Goal: Information Seeking & Learning: Learn about a topic

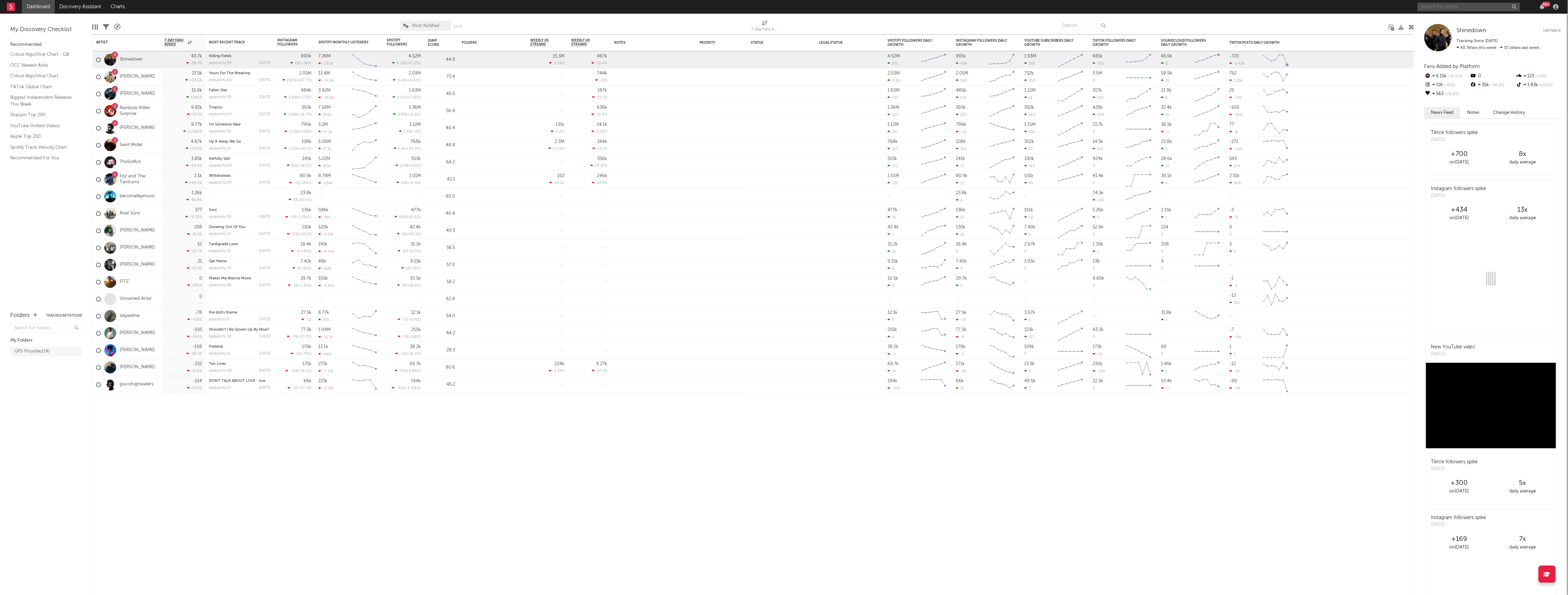
click at [1451, 4] on input "text" at bounding box center [1469, 7] width 103 height 9
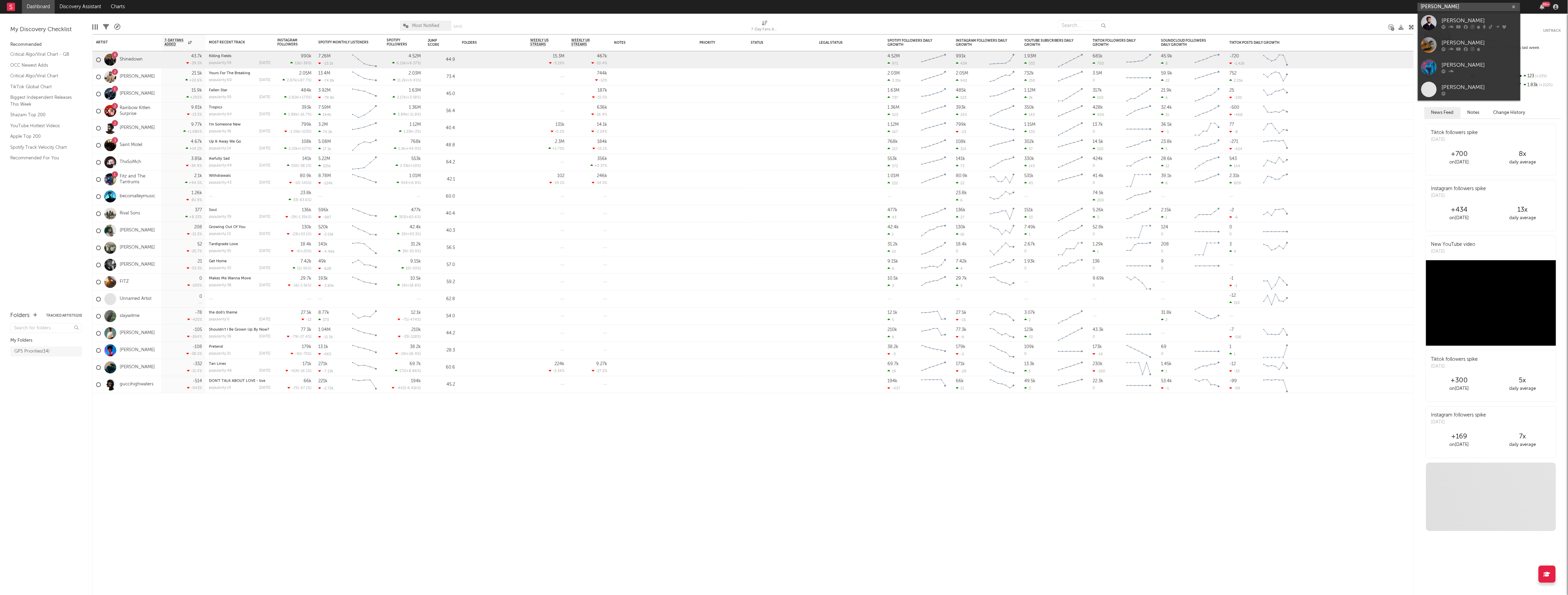
type input "[PERSON_NAME]"
click at [1457, 19] on div "[PERSON_NAME]" at bounding box center [1480, 20] width 75 height 8
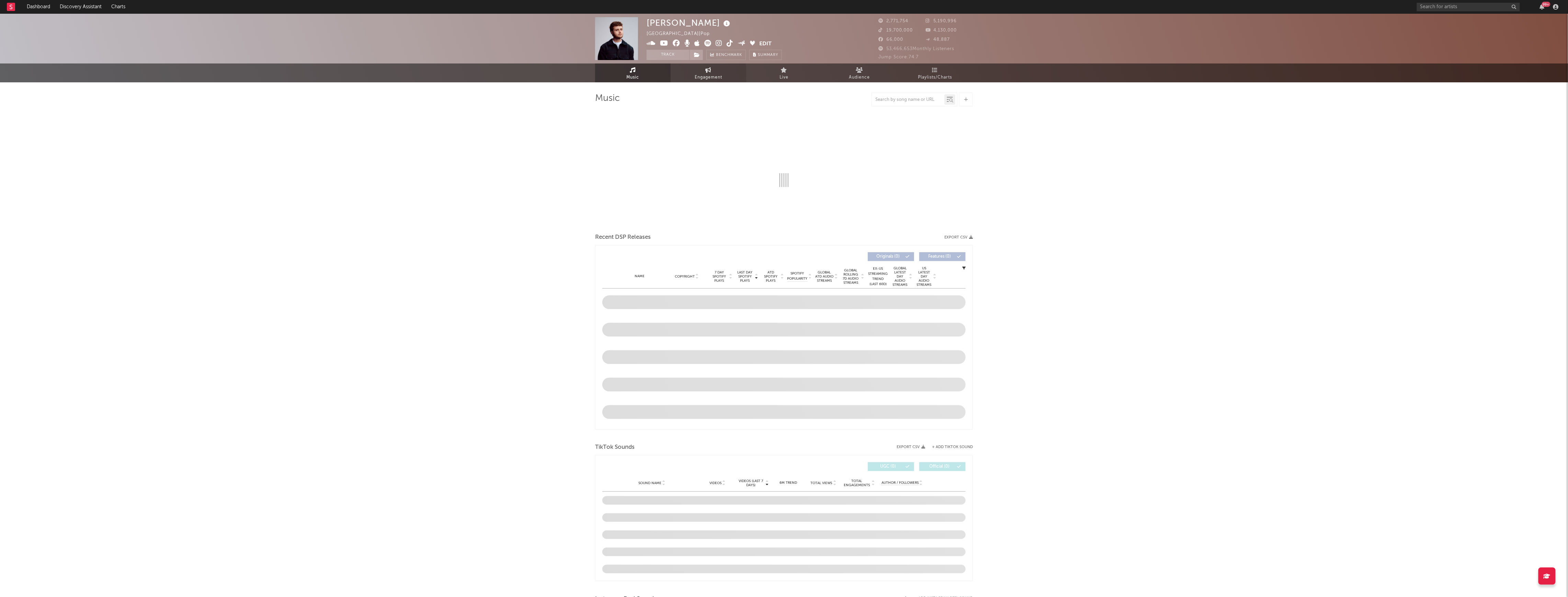
click at [729, 78] on link "Engagement" at bounding box center [709, 73] width 76 height 19
select select "1w"
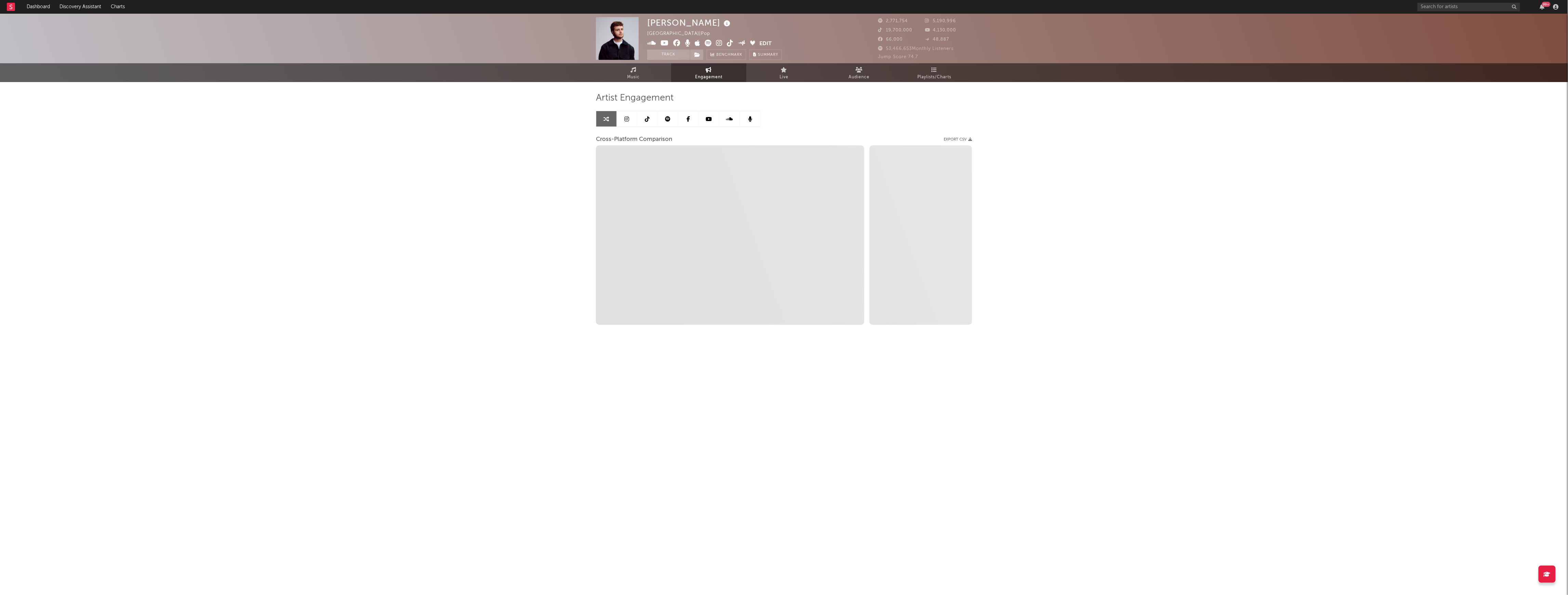
select select "1m"
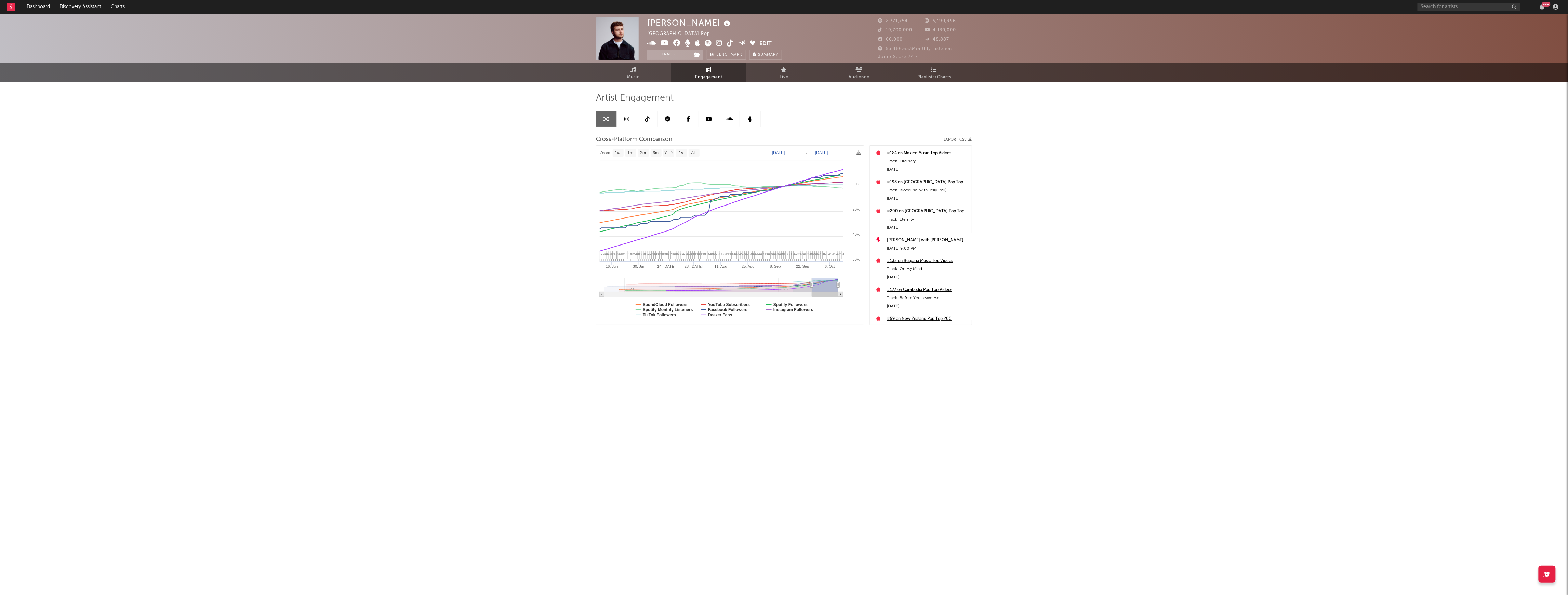
type input "[DATE]"
select select "1w"
drag, startPoint x: 831, startPoint y: 286, endPoint x: 828, endPoint y: 290, distance: 5.0
type input "[DATE]"
select select "3m"
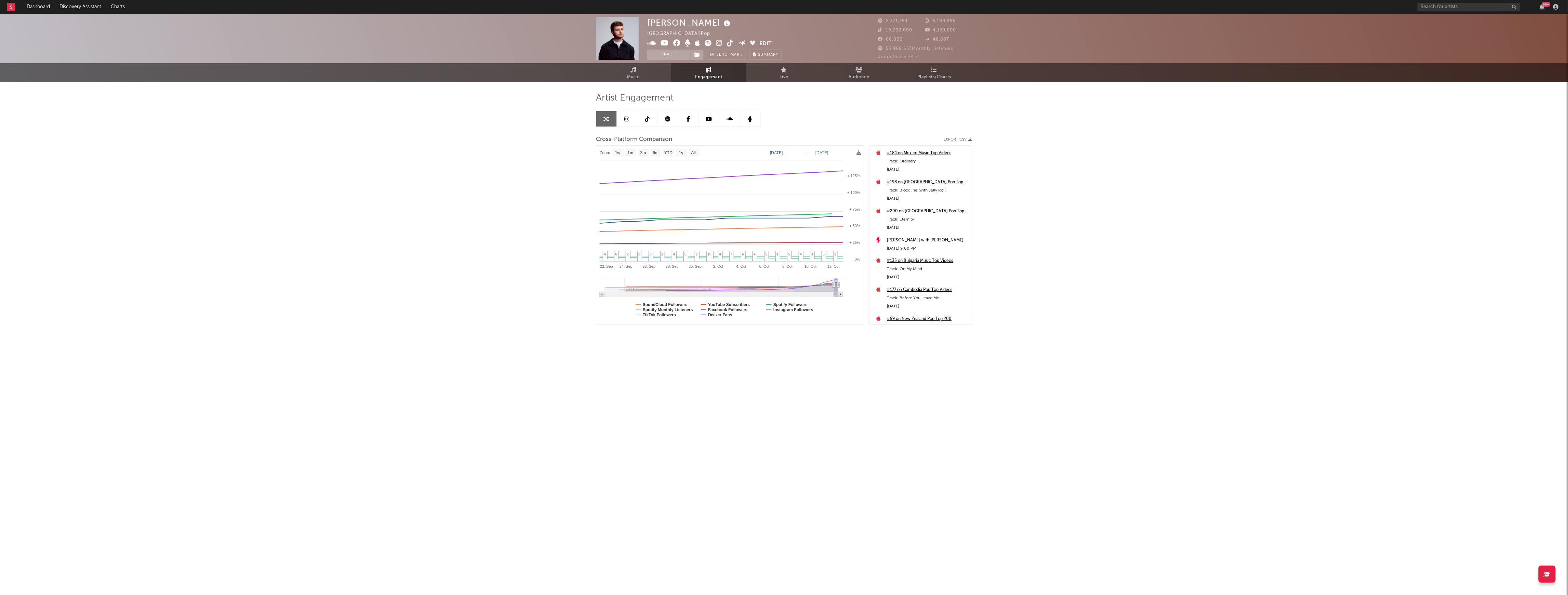
type input "[DATE]"
select select "1w"
drag, startPoint x: 813, startPoint y: 285, endPoint x: 831, endPoint y: 294, distance: 20.1
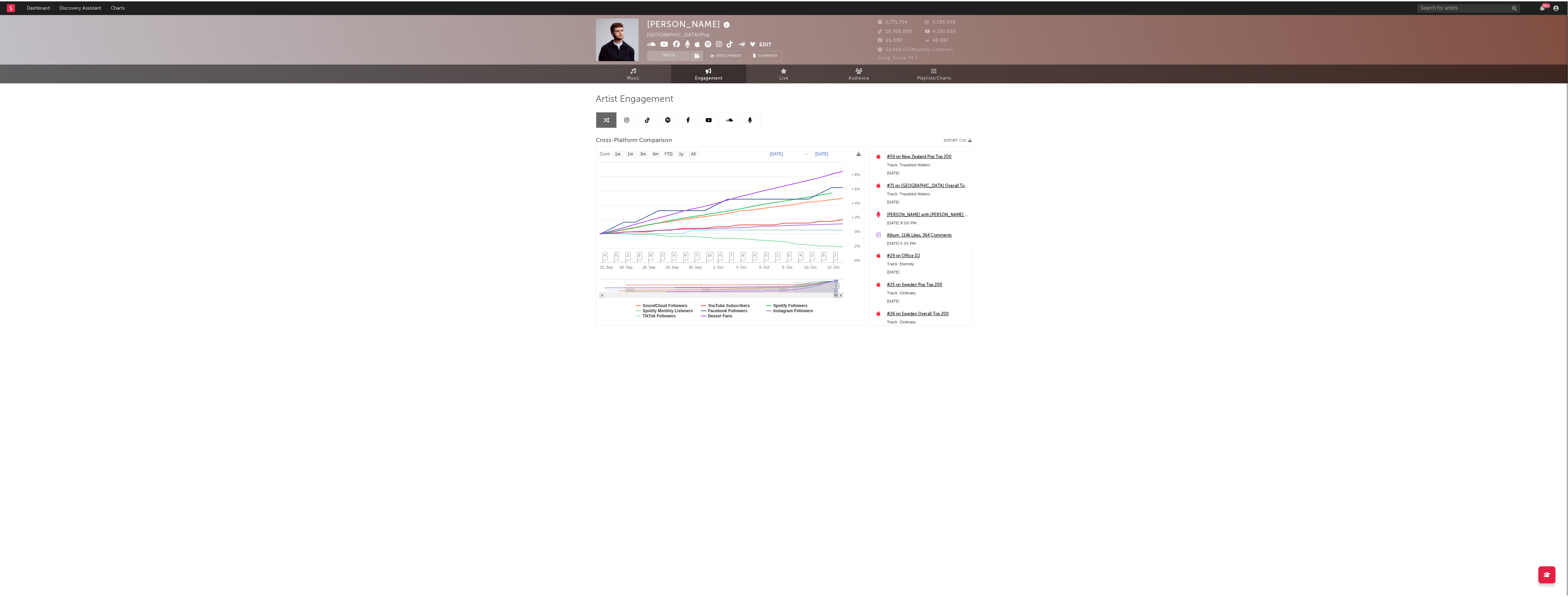
scroll to position [183, 0]
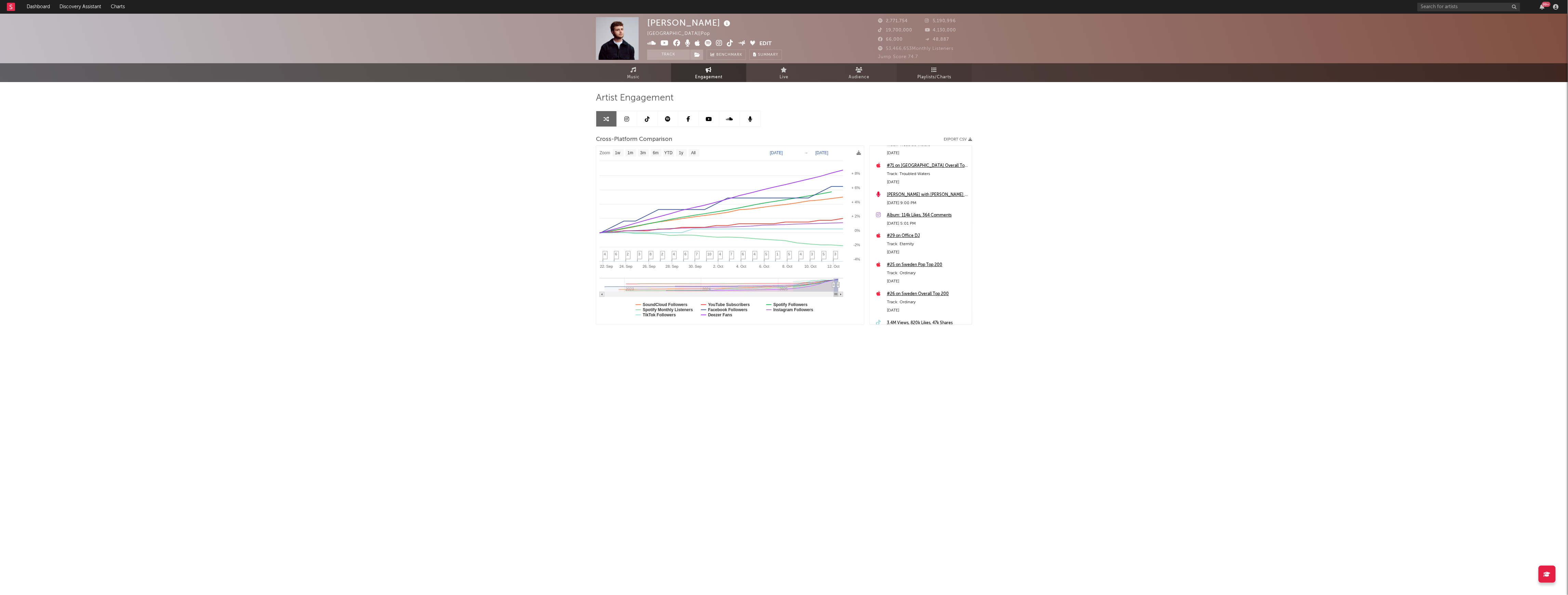
click at [939, 72] on link "Playlists/Charts" at bounding box center [934, 72] width 75 height 19
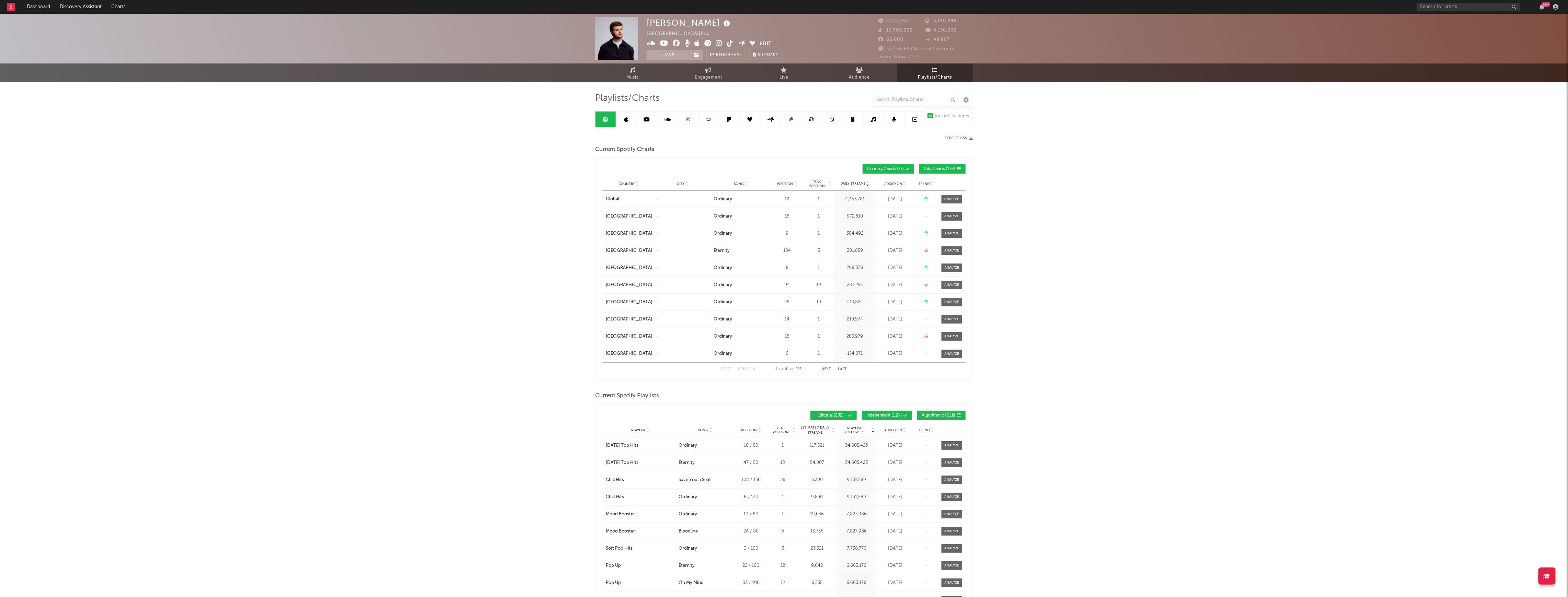
click at [893, 430] on span "Added On" at bounding box center [893, 430] width 18 height 4
click at [941, 412] on button "Algorithmic ( 2.1k )" at bounding box center [941, 415] width 48 height 9
click at [892, 418] on button "Independent ( 1.2k )" at bounding box center [887, 415] width 50 height 9
click at [893, 430] on span "Added On" at bounding box center [893, 430] width 18 height 4
click at [949, 478] on div at bounding box center [952, 480] width 15 height 5
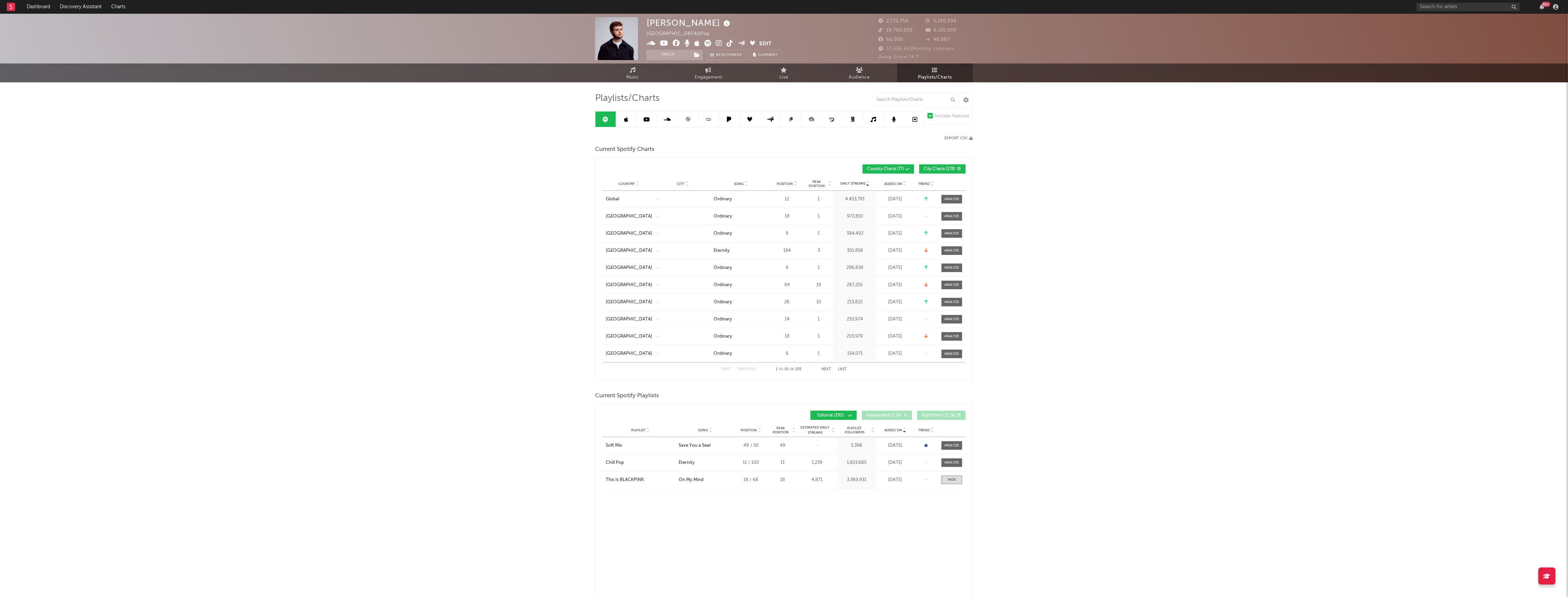
select select "1w"
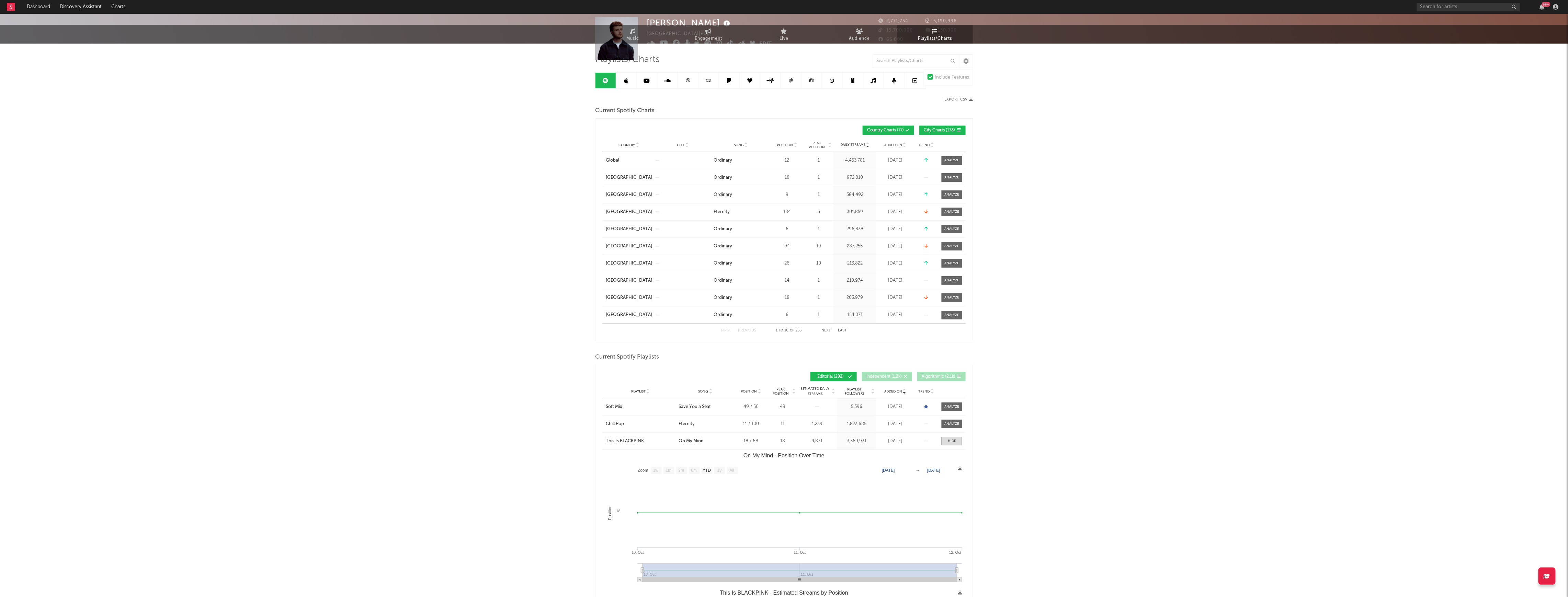
scroll to position [91, 0]
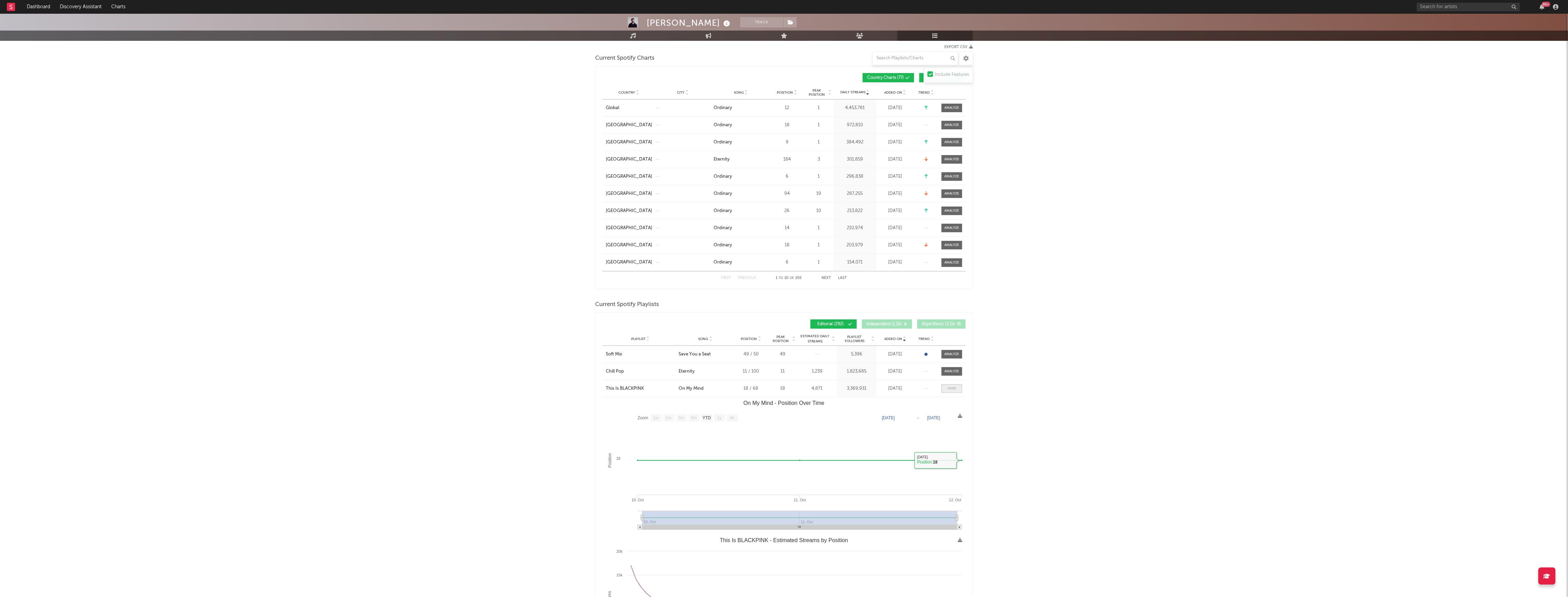
click at [952, 388] on div at bounding box center [951, 389] width 8 height 5
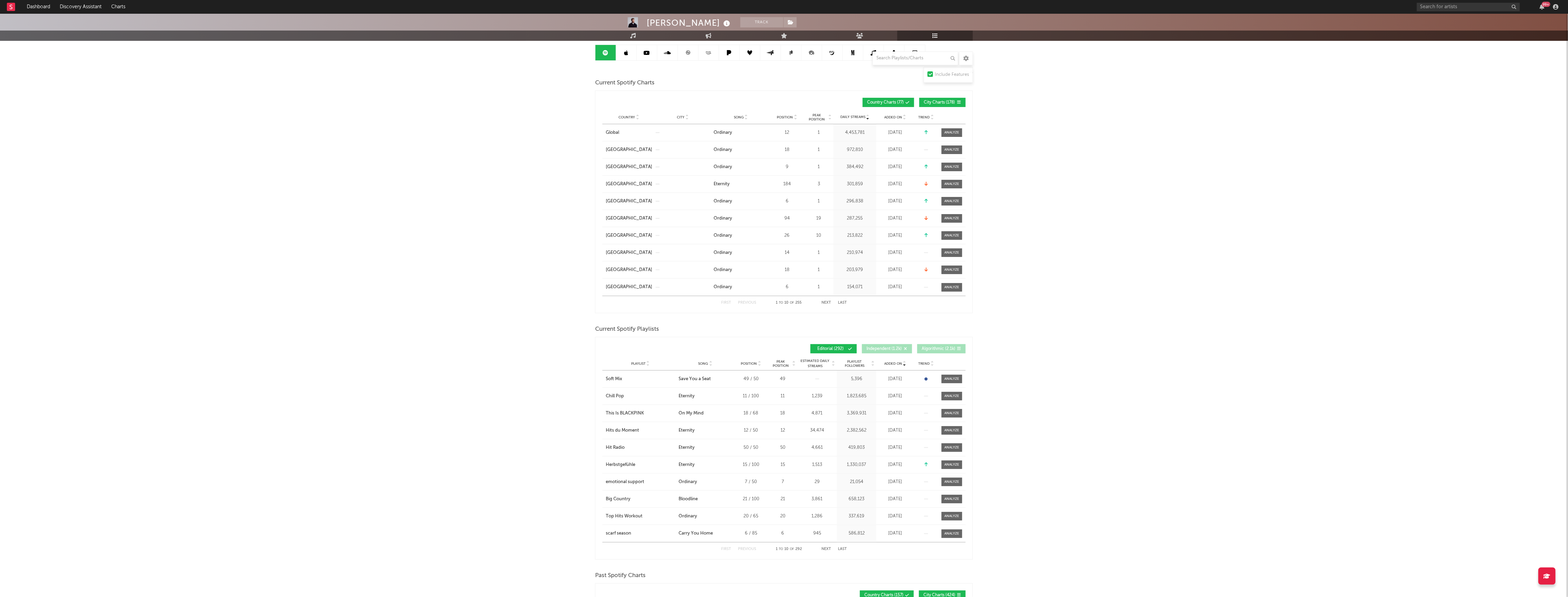
scroll to position [0, 0]
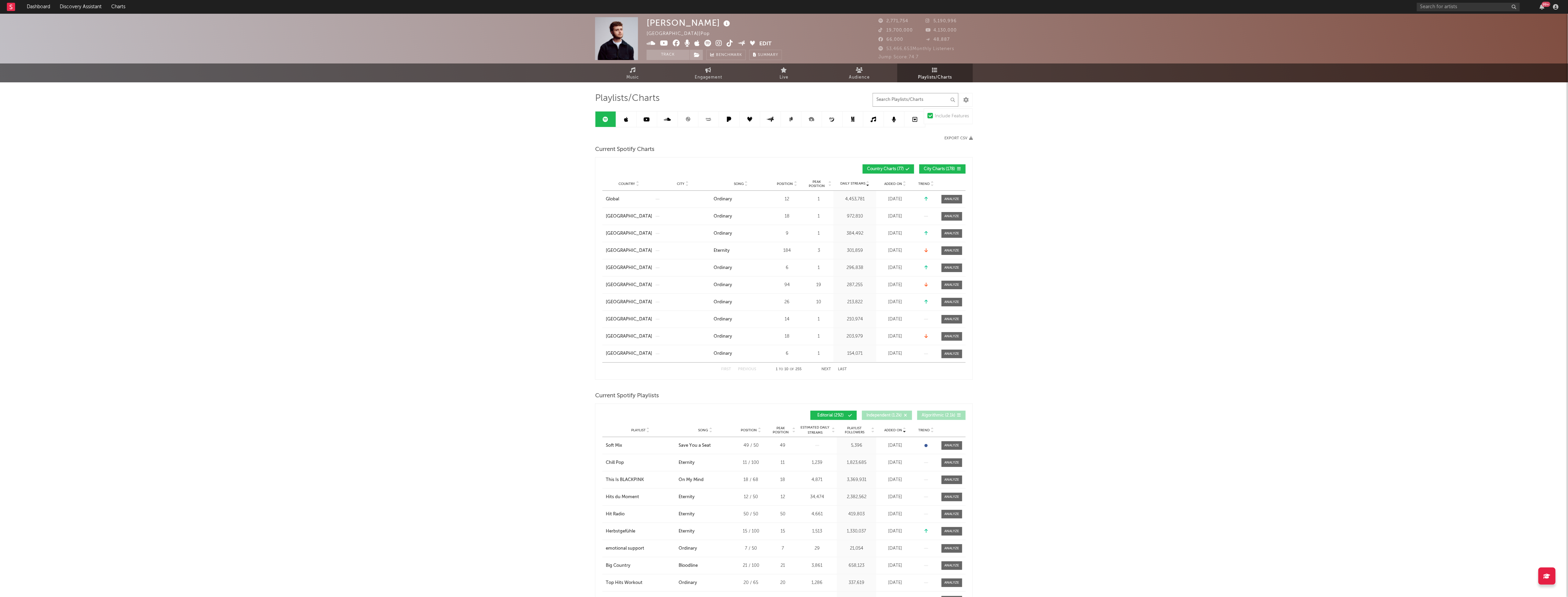
click at [900, 100] on input "text" at bounding box center [915, 100] width 86 height 13
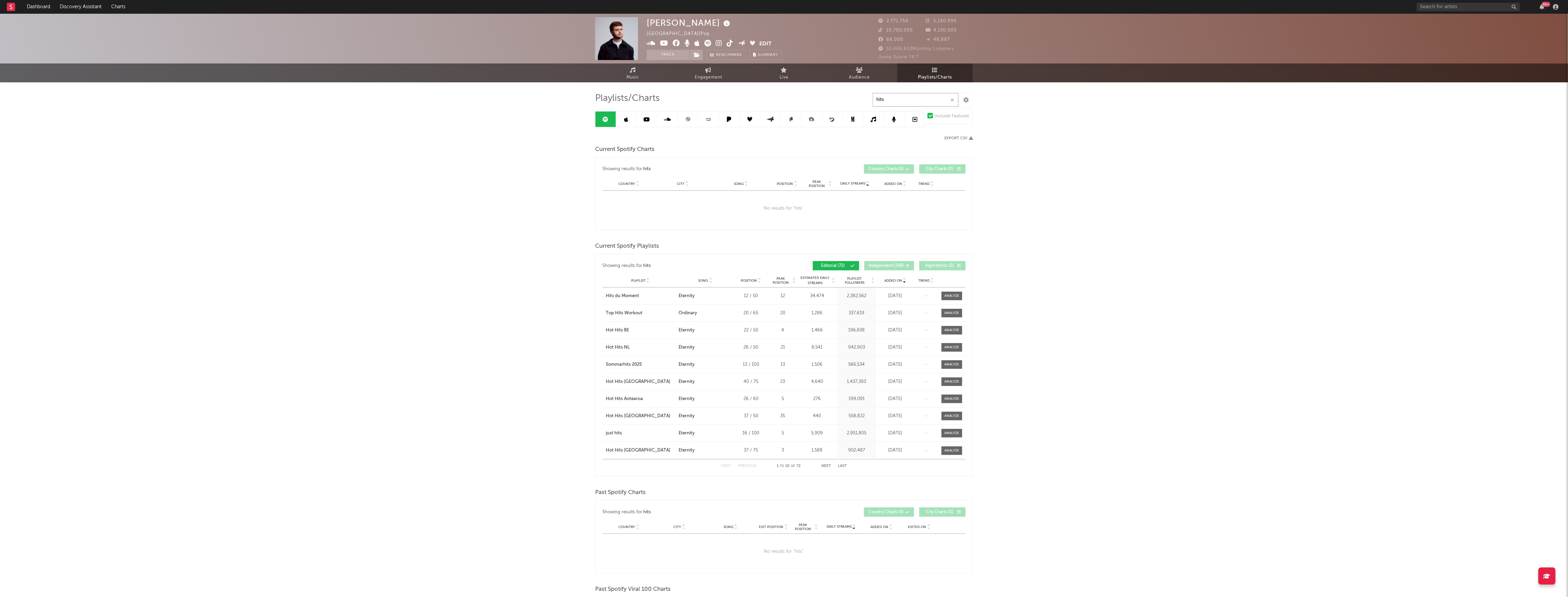
click at [828, 467] on button "Next" at bounding box center [826, 466] width 10 height 4
click at [825, 468] on button "Next" at bounding box center [826, 466] width 10 height 4
drag, startPoint x: 907, startPoint y: 97, endPoint x: 646, endPoint y: 137, distance: 264.0
click at [649, 138] on div "Playlists/Charts hits Include Features Export CSV Current Spotify Charts Showin…" at bounding box center [784, 504] width 378 height 823
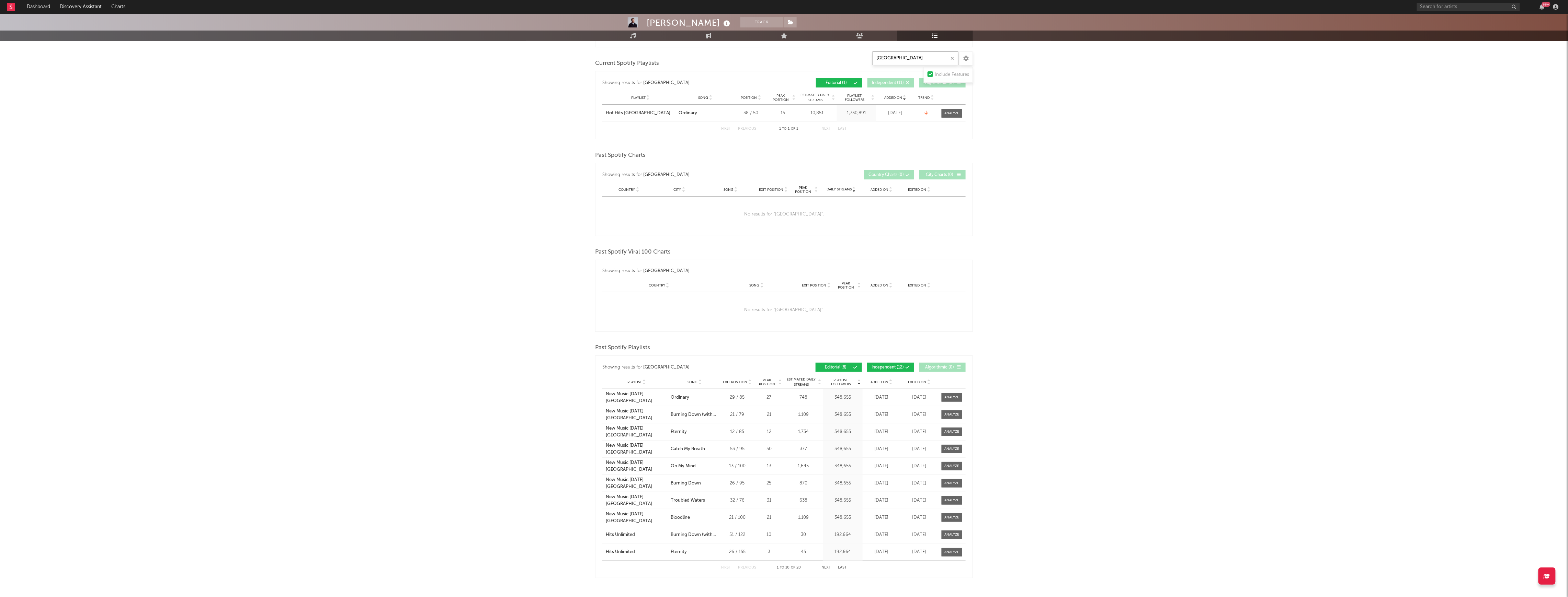
scroll to position [205, 0]
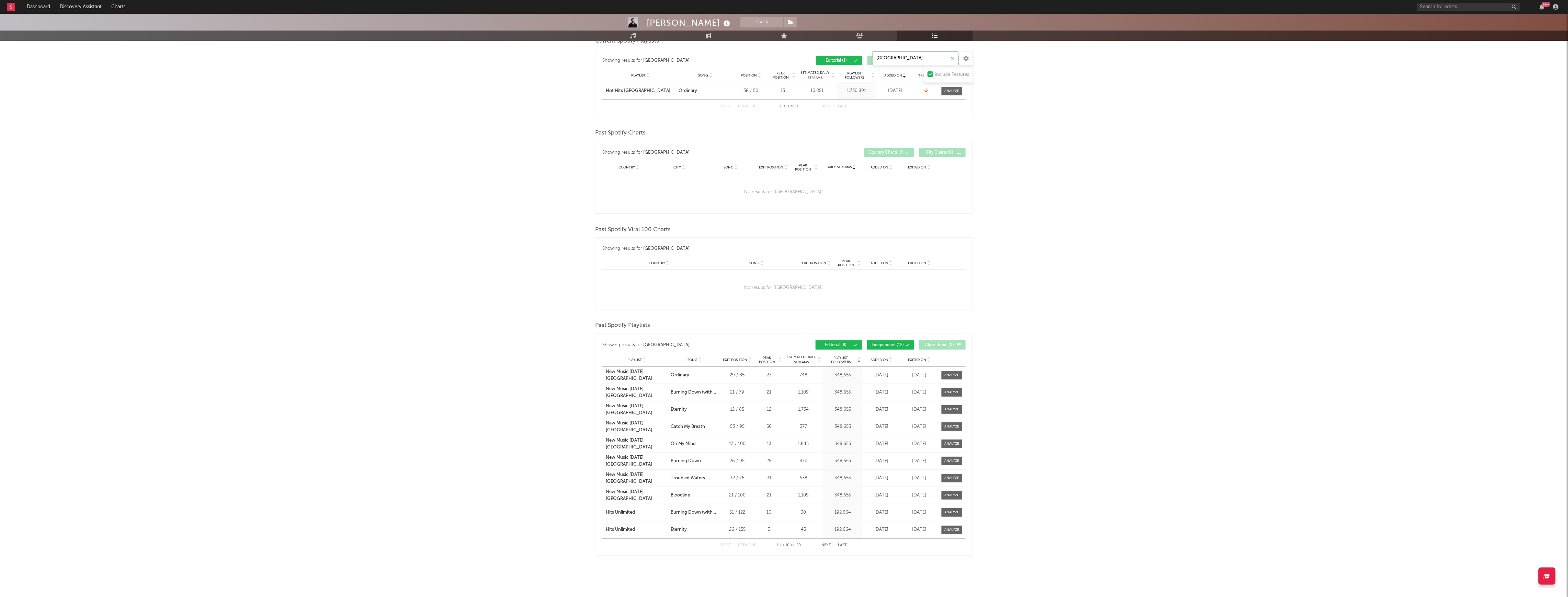
click at [823, 544] on button "Next" at bounding box center [826, 546] width 10 height 4
click at [727, 546] on button "First" at bounding box center [726, 546] width 10 height 4
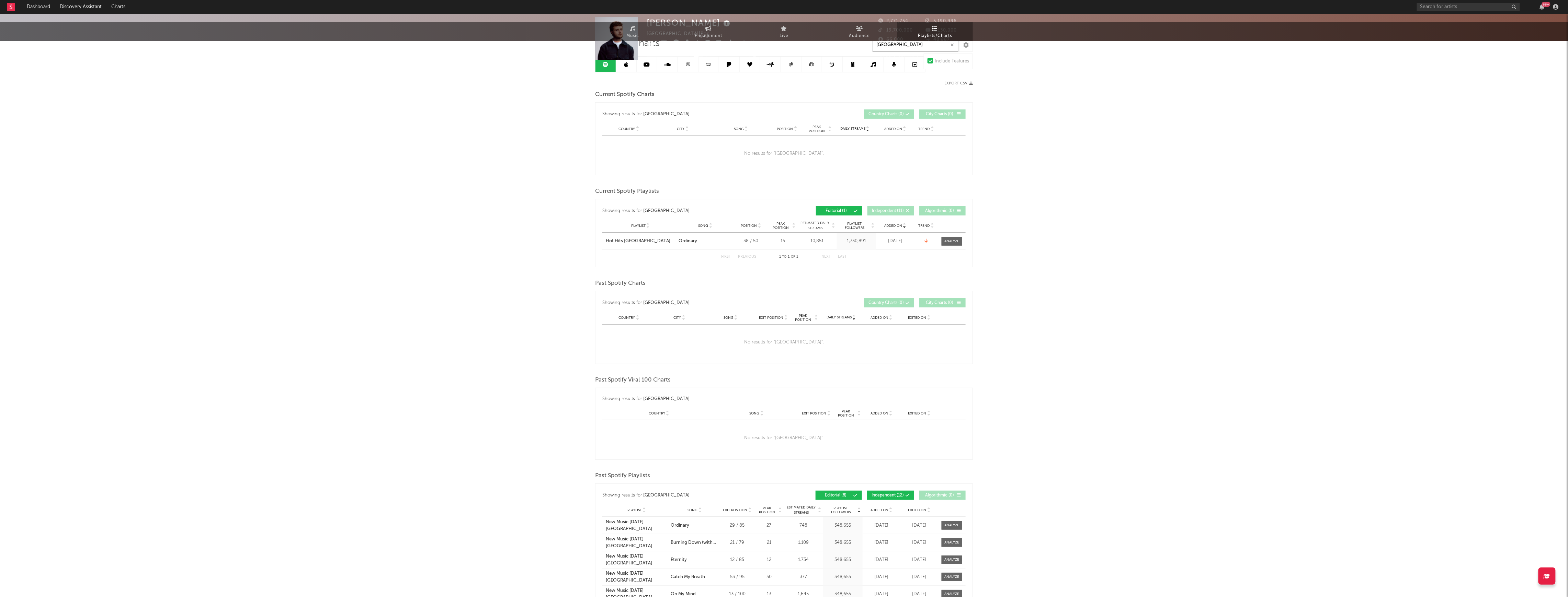
scroll to position [0, 0]
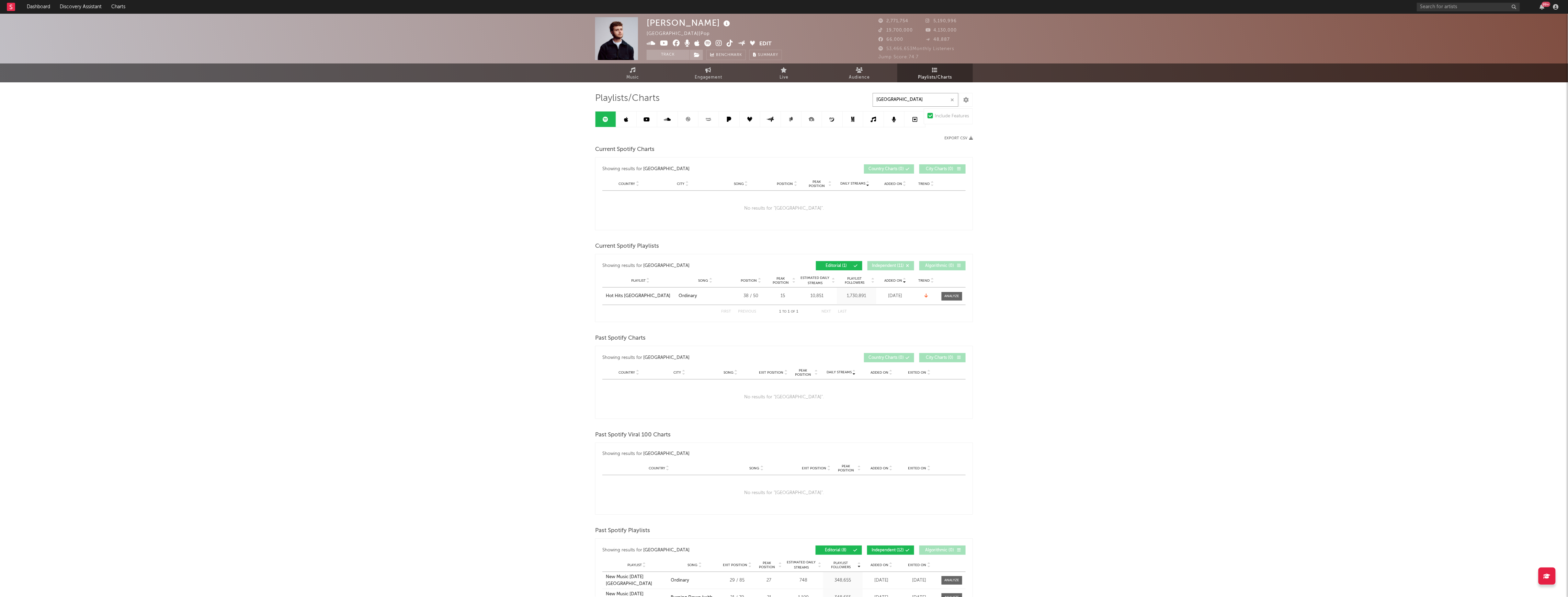
drag, startPoint x: 900, startPoint y: 98, endPoint x: 679, endPoint y: 98, distance: 221.0
click at [679, 98] on div "Playlists/Charts itali Include Features Export CSV Current Spotify Charts Showi…" at bounding box center [784, 427] width 378 height 668
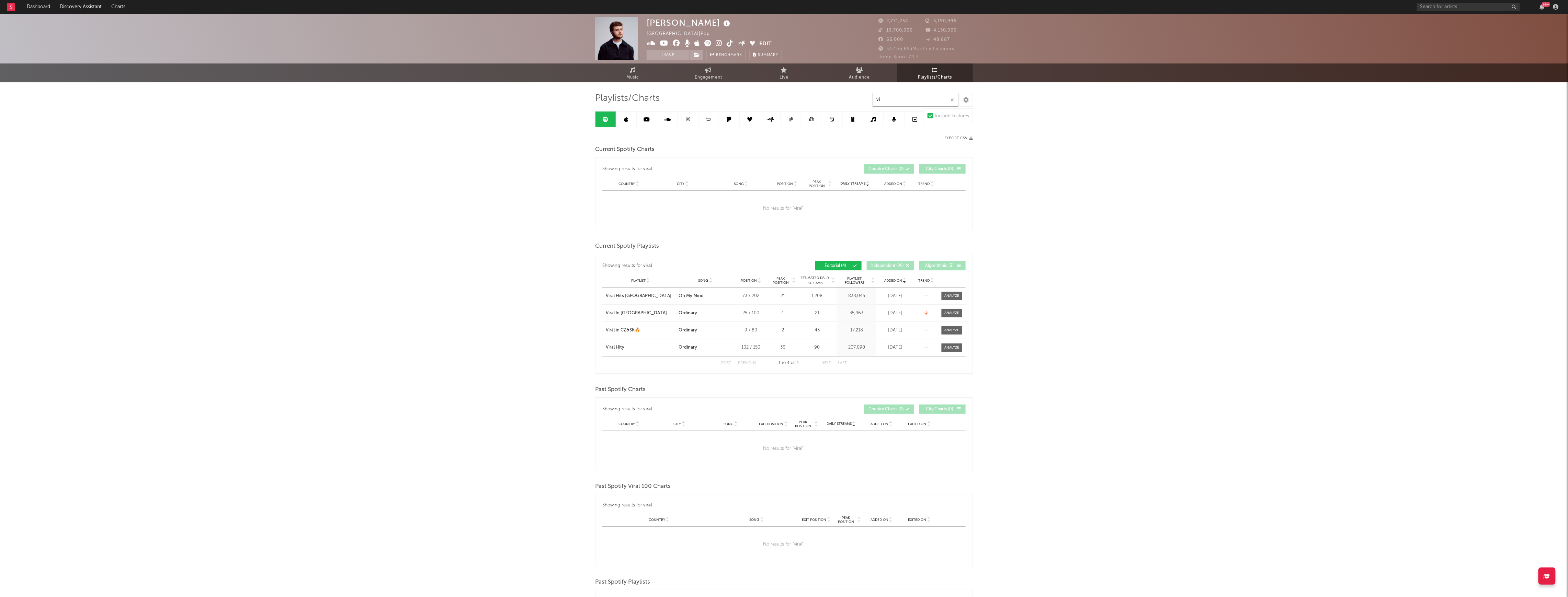
type input "v"
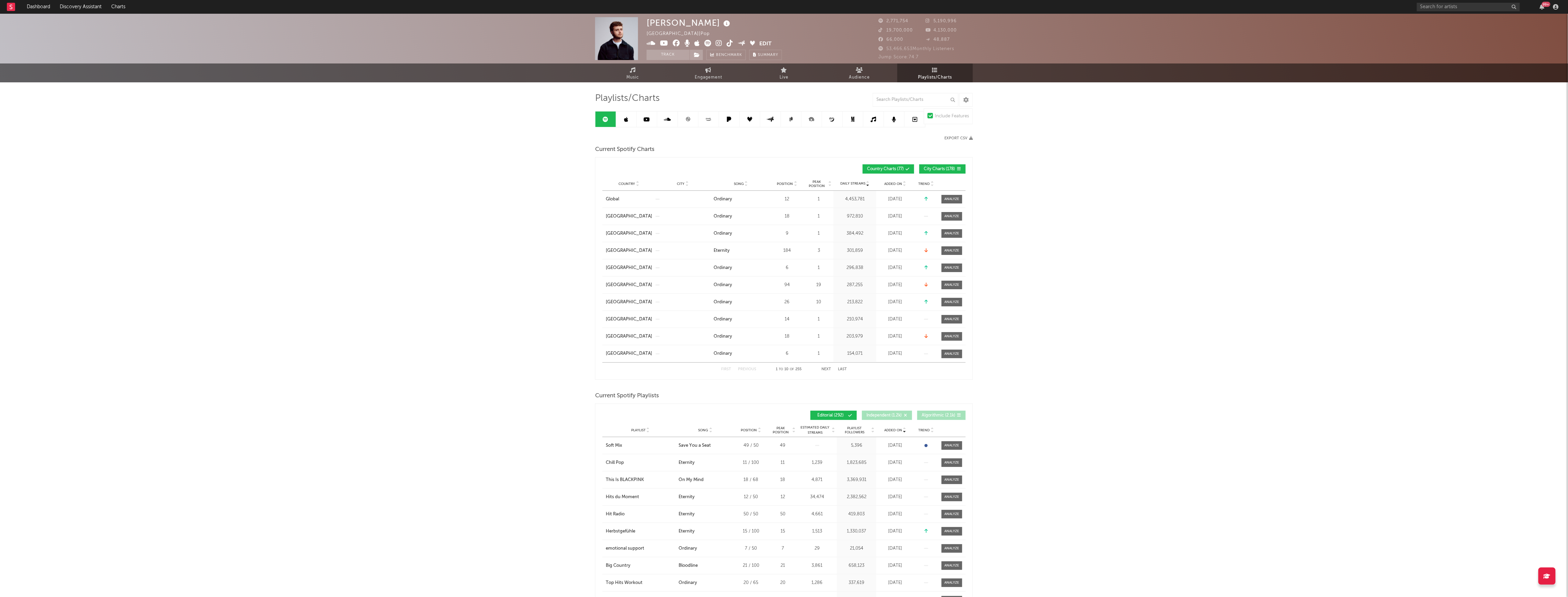
drag, startPoint x: 889, startPoint y: 415, endPoint x: 897, endPoint y: 415, distance: 8.0
click at [890, 415] on span "Independent ( 1.2k )" at bounding box center [884, 416] width 35 height 4
click at [938, 415] on span "Algorithmic ( 2.1k )" at bounding box center [938, 416] width 34 height 4
click at [900, 95] on input "text" at bounding box center [915, 100] width 86 height 13
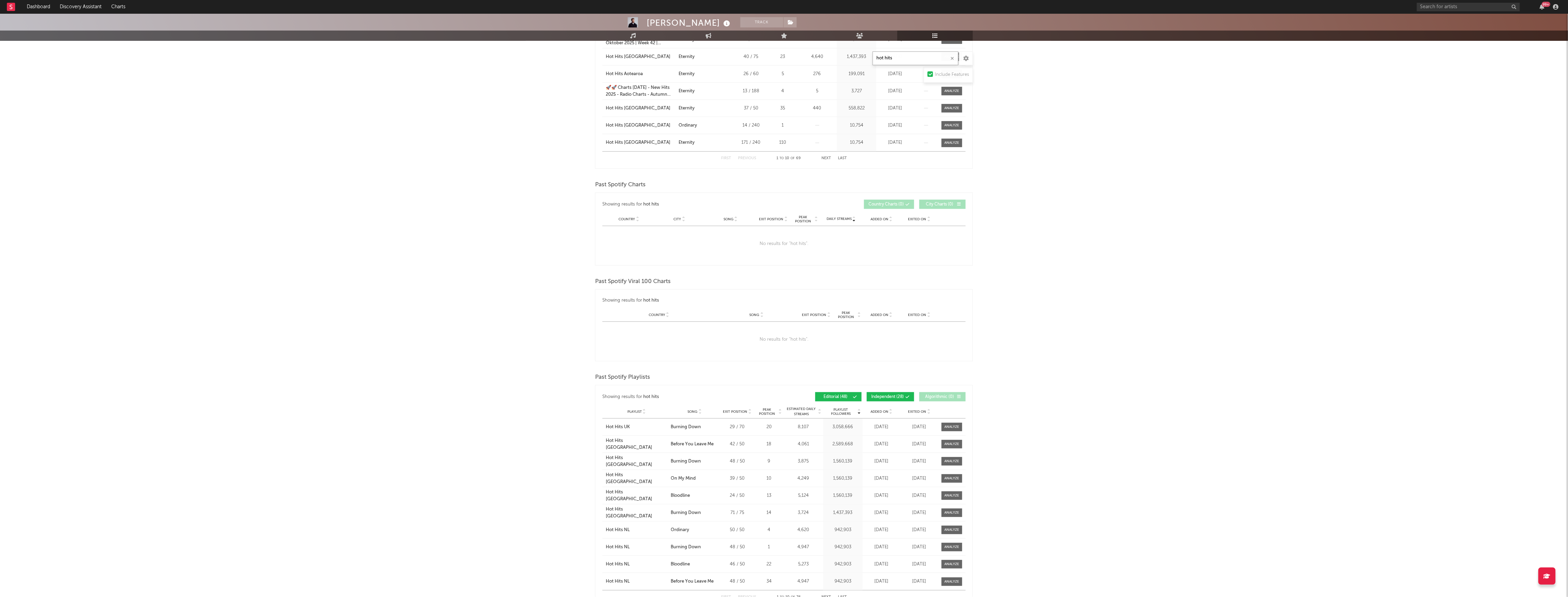
scroll to position [360, 0]
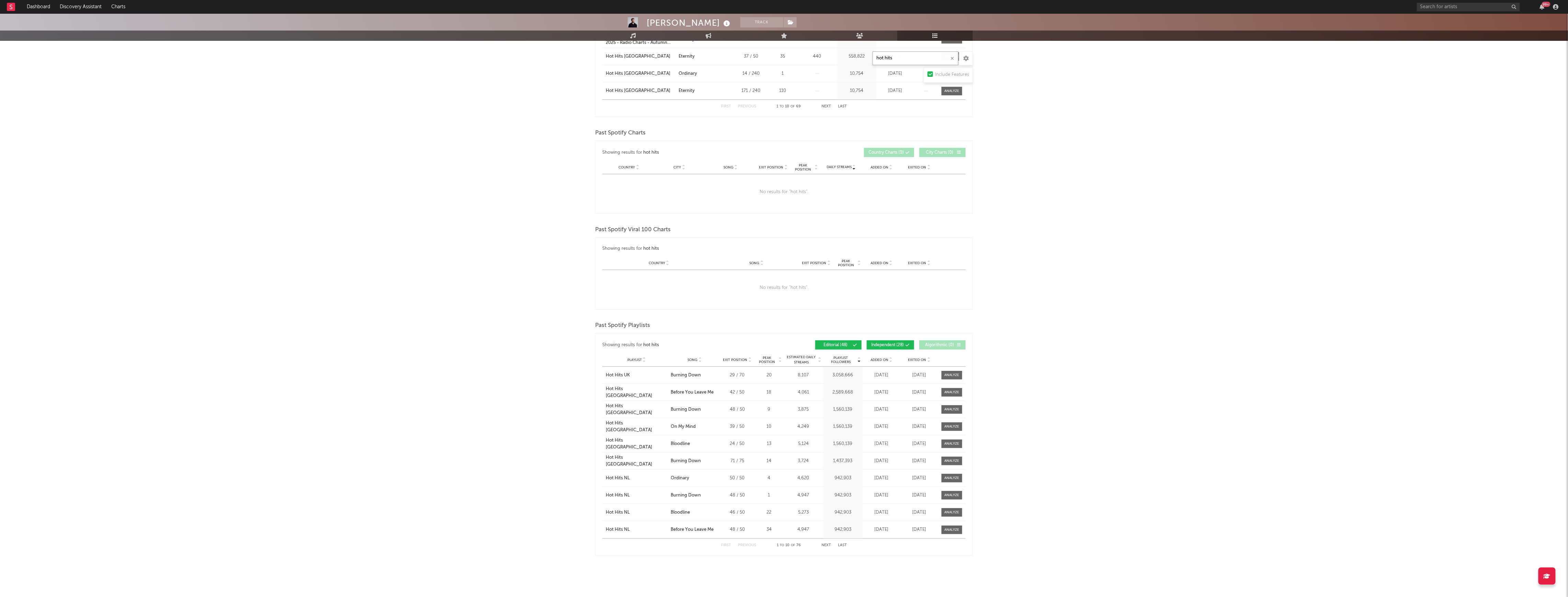
click at [825, 546] on button "Next" at bounding box center [826, 546] width 10 height 4
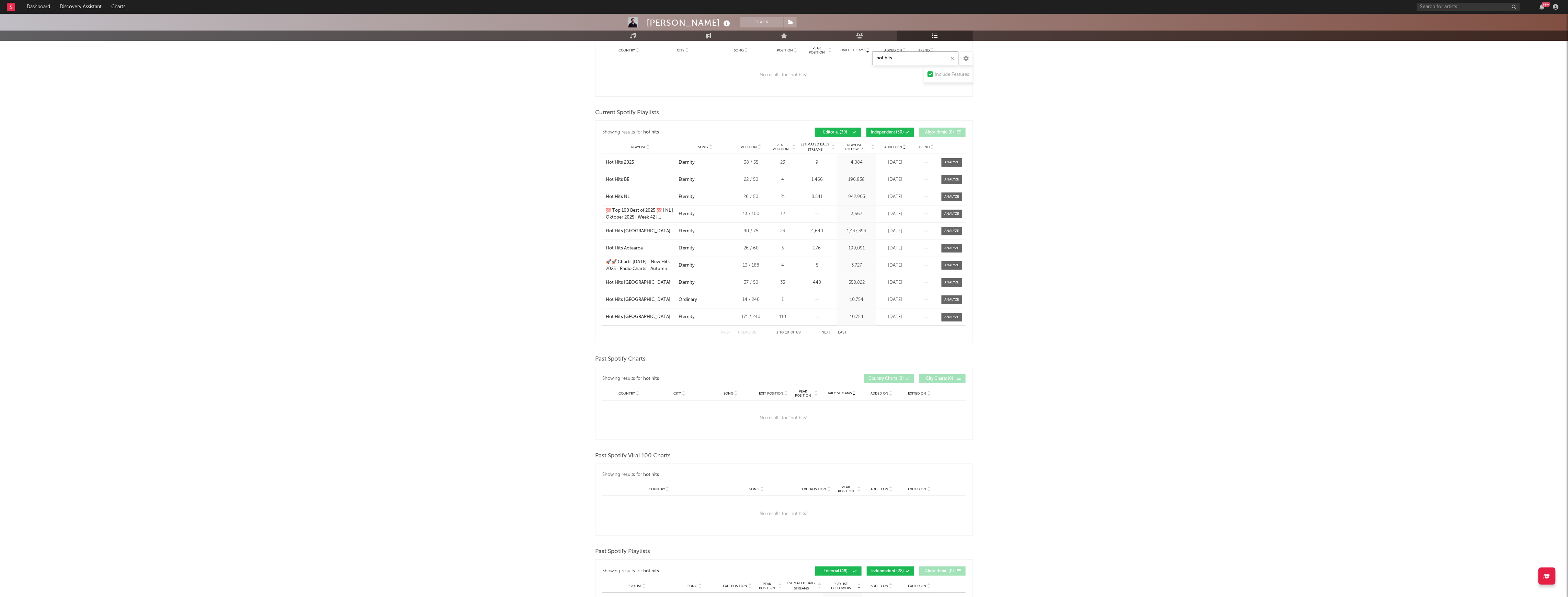
scroll to position [131, 0]
type input "hot hits"
click at [856, 148] on span "Playlist Followers" at bounding box center [855, 150] width 32 height 8
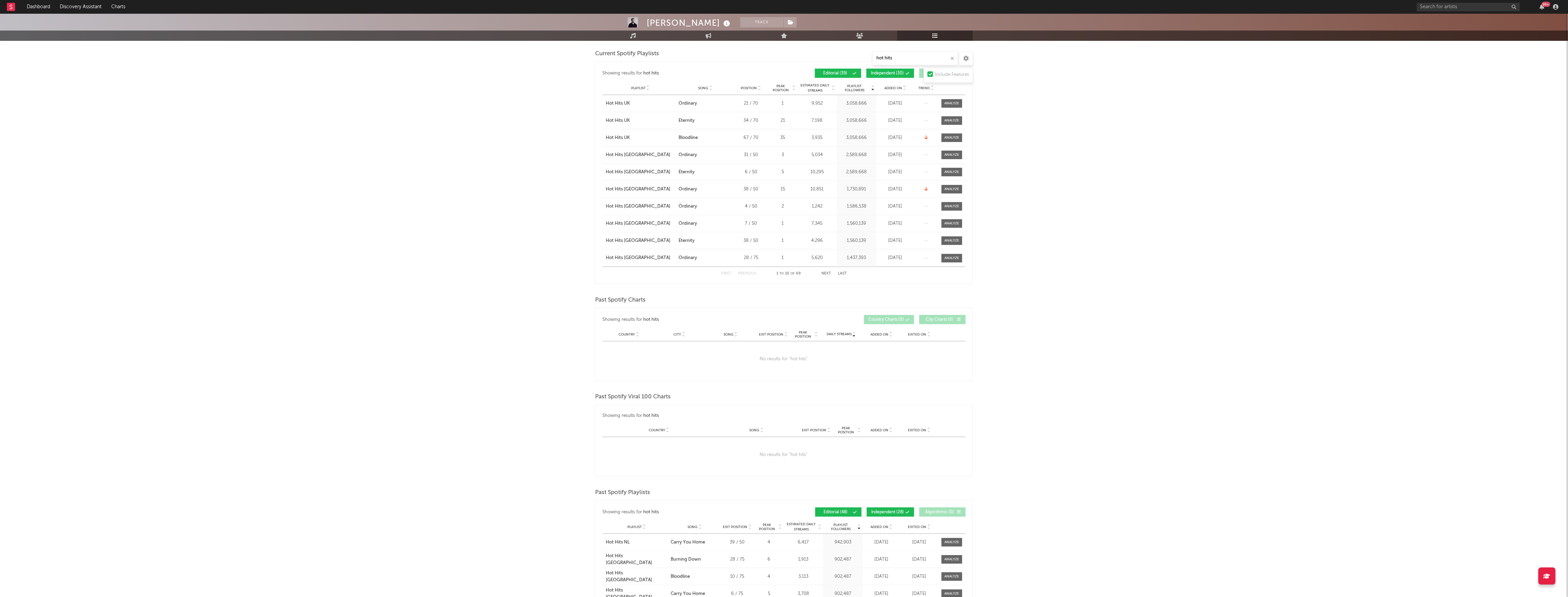
scroll to position [177, 0]
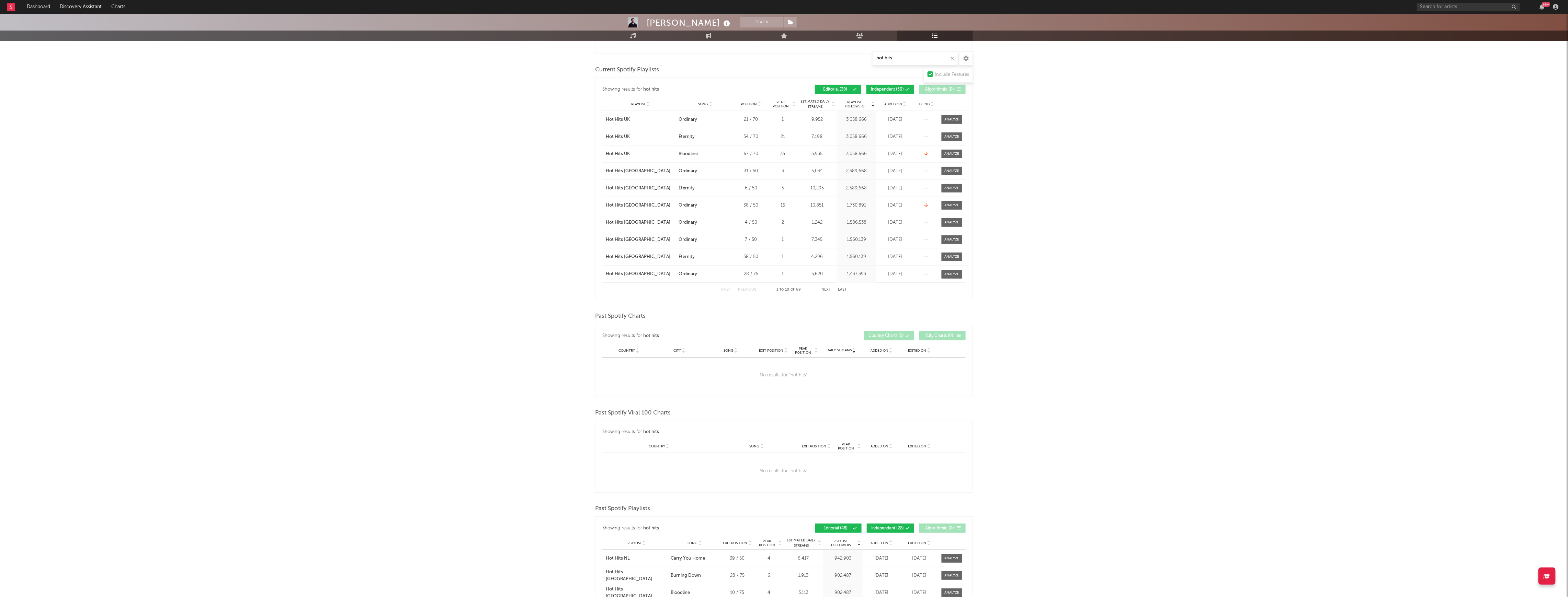
click at [823, 291] on button "Next" at bounding box center [826, 290] width 10 height 4
click at [728, 288] on button "First" at bounding box center [726, 290] width 10 height 4
drag, startPoint x: 600, startPoint y: 201, endPoint x: 914, endPoint y: 227, distance: 315.1
click at [914, 227] on div "Showing results for hot hits Playlist Followers Playlist Song Position Peak Pos…" at bounding box center [784, 189] width 378 height 223
copy div "Hot Hits Italia City Song Ordinary Position 38 / 50 Peak Position 15 Estimated …"
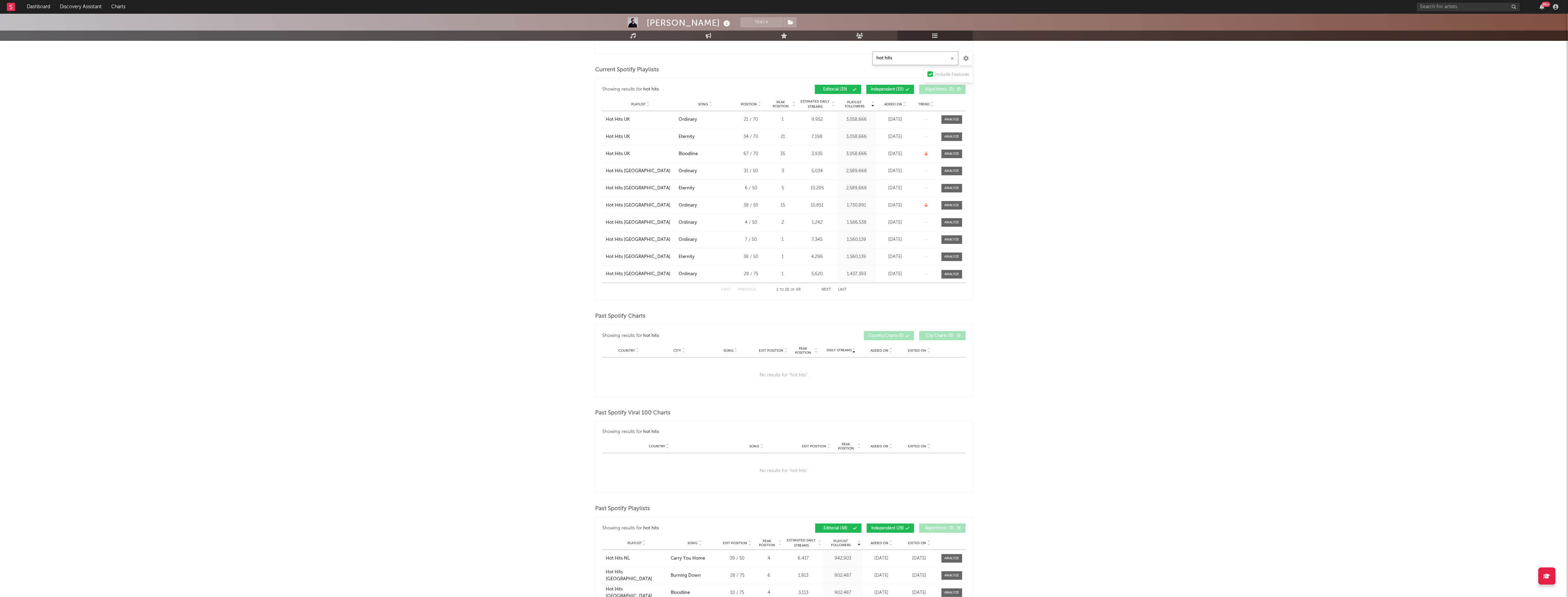
drag, startPoint x: 905, startPoint y: 58, endPoint x: 616, endPoint y: 59, distance: 289.0
click at [616, 59] on div "Playlists/Charts hot hits Include Features Export CSV Current Spotify Charts Sh…" at bounding box center [784, 328] width 378 height 823
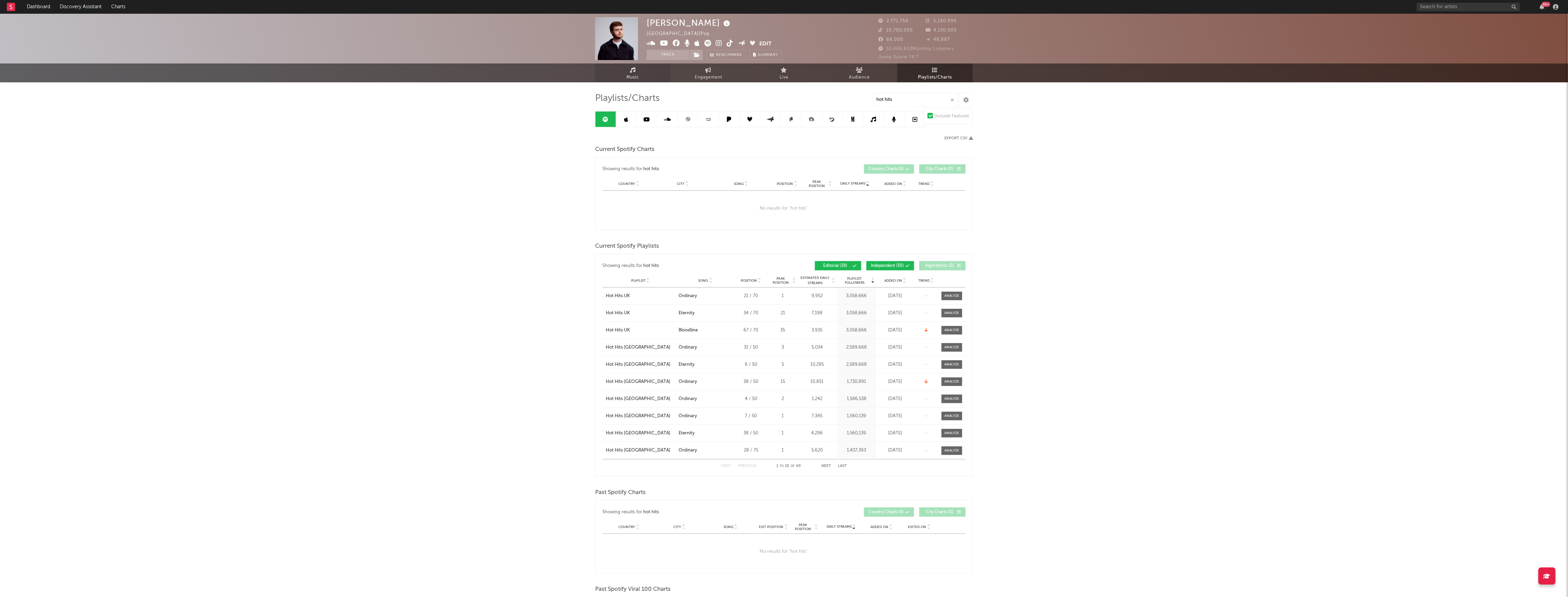
click at [602, 68] on link "Music" at bounding box center [633, 73] width 76 height 19
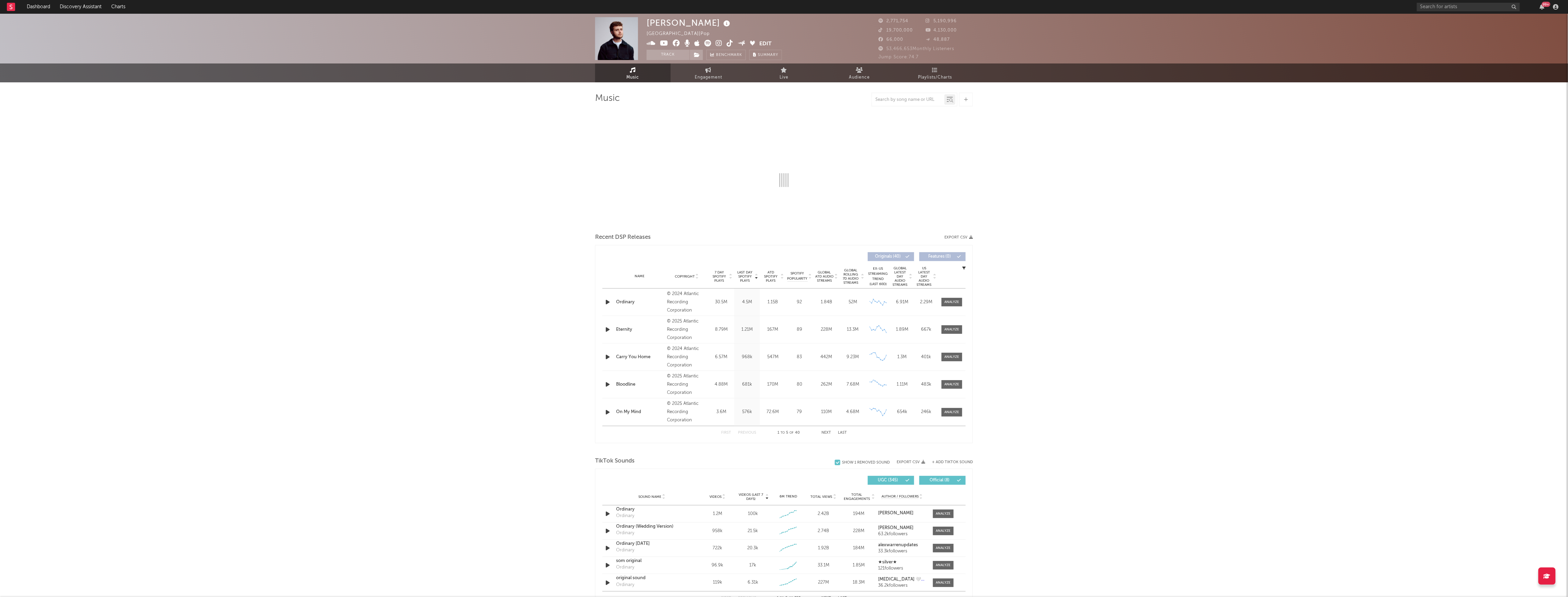
select select "6m"
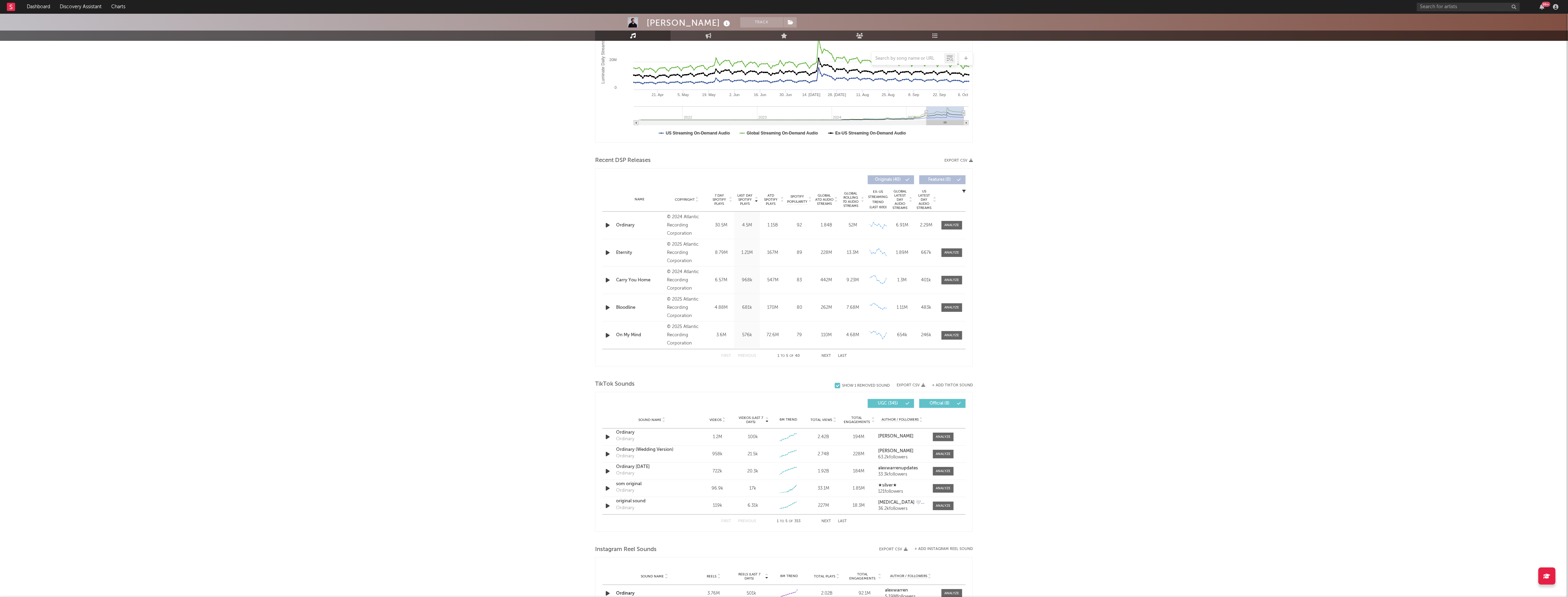
scroll to position [137, 0]
click at [935, 427] on div "Sound Name Ordinary Ordinary Videos 1.2M Videos (last 7 days) 100k Weekly Growt…" at bounding box center [784, 431] width 363 height 17
click at [754, 416] on span "Videos (last 7 days)" at bounding box center [750, 414] width 28 height 8
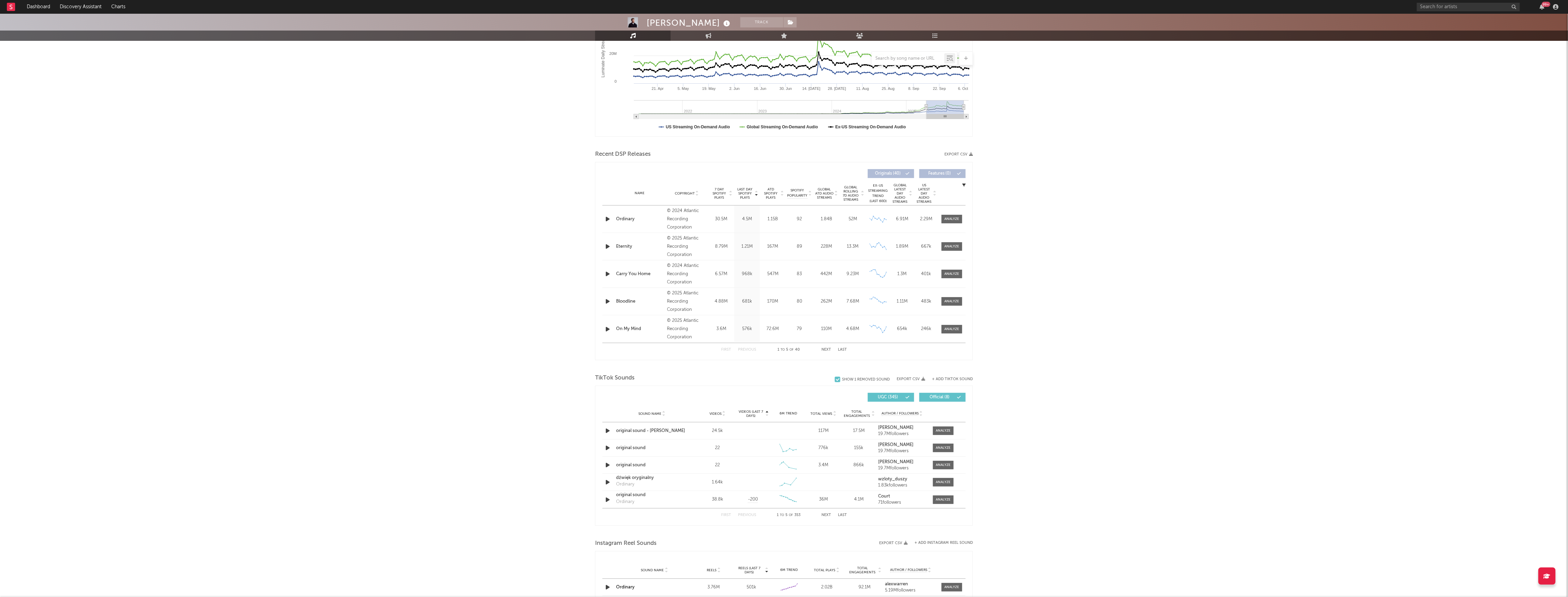
click at [754, 416] on span "Videos (last 7 days)" at bounding box center [750, 414] width 28 height 8
click at [941, 430] on div at bounding box center [943, 431] width 15 height 5
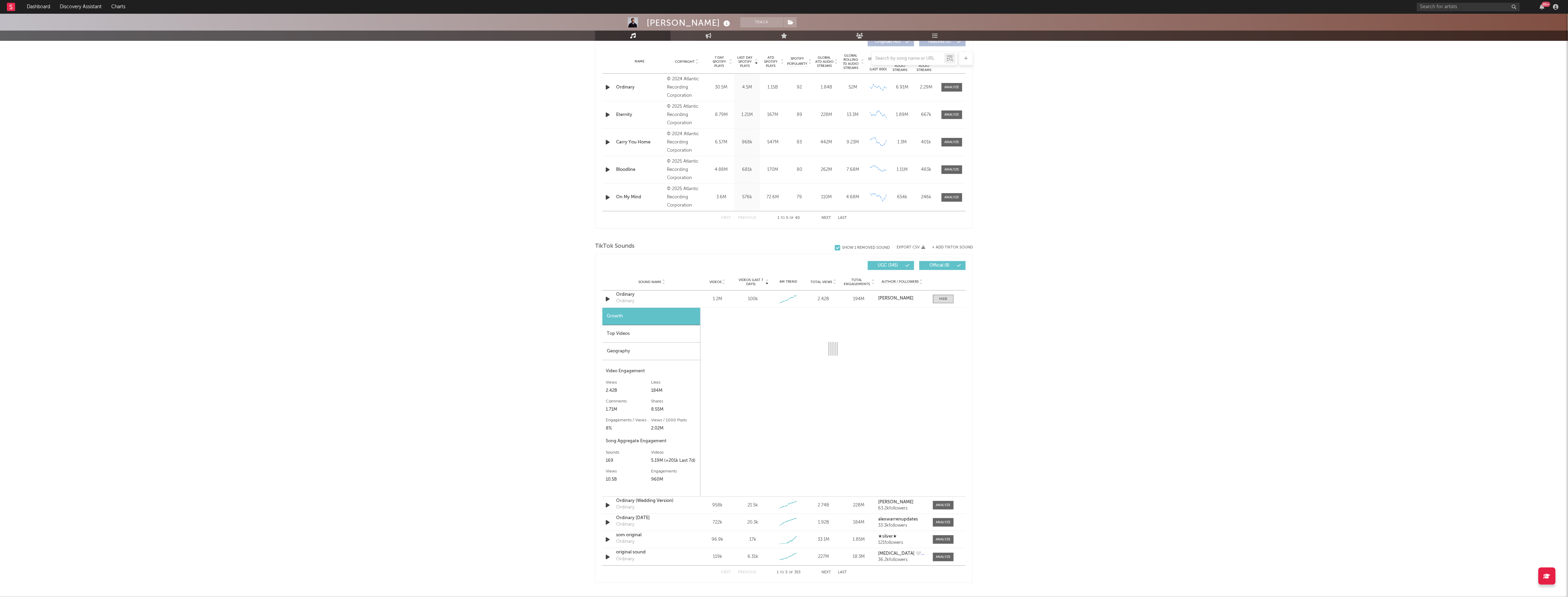
scroll to position [274, 0]
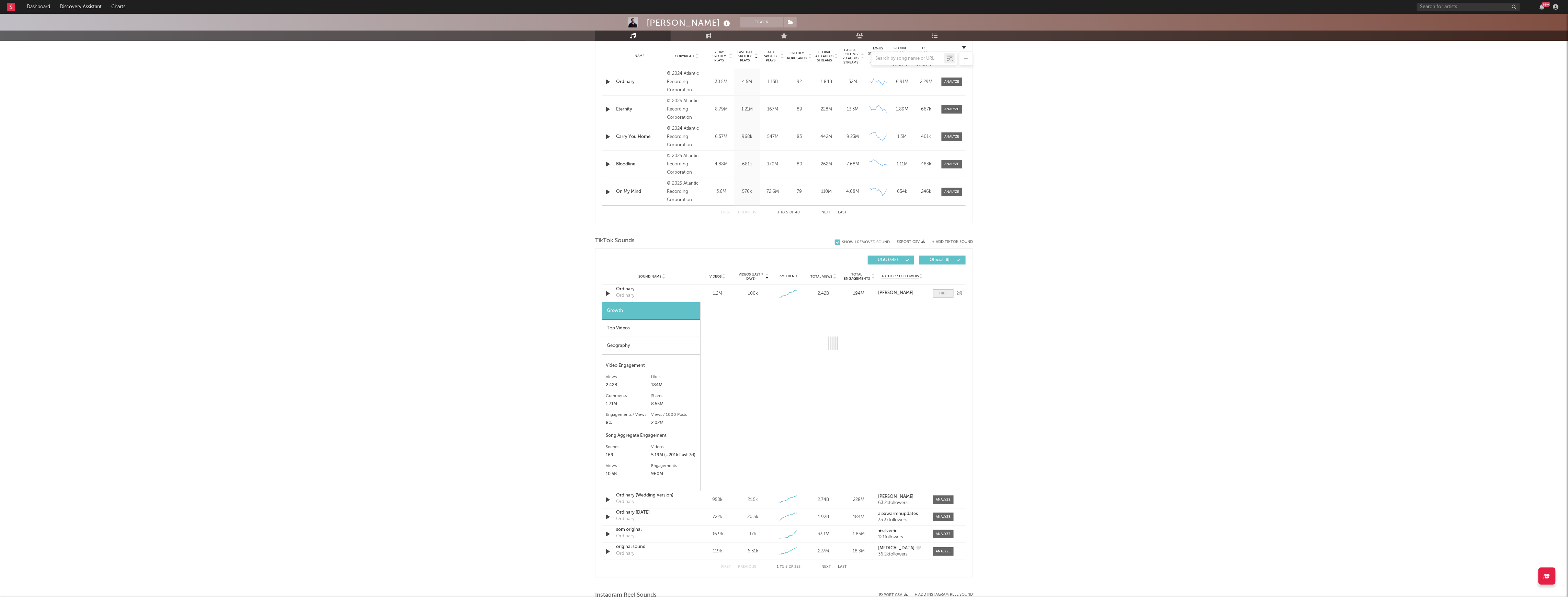
select select "6m"
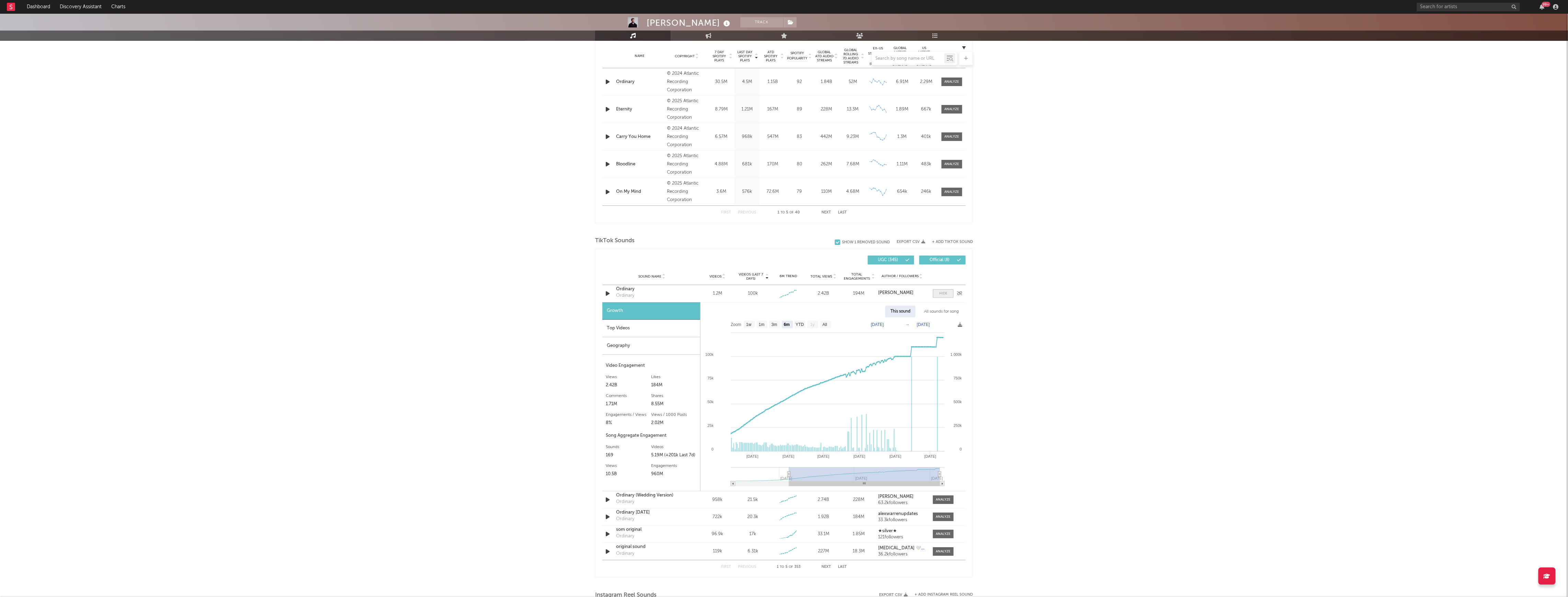
click at [941, 293] on div at bounding box center [943, 293] width 8 height 5
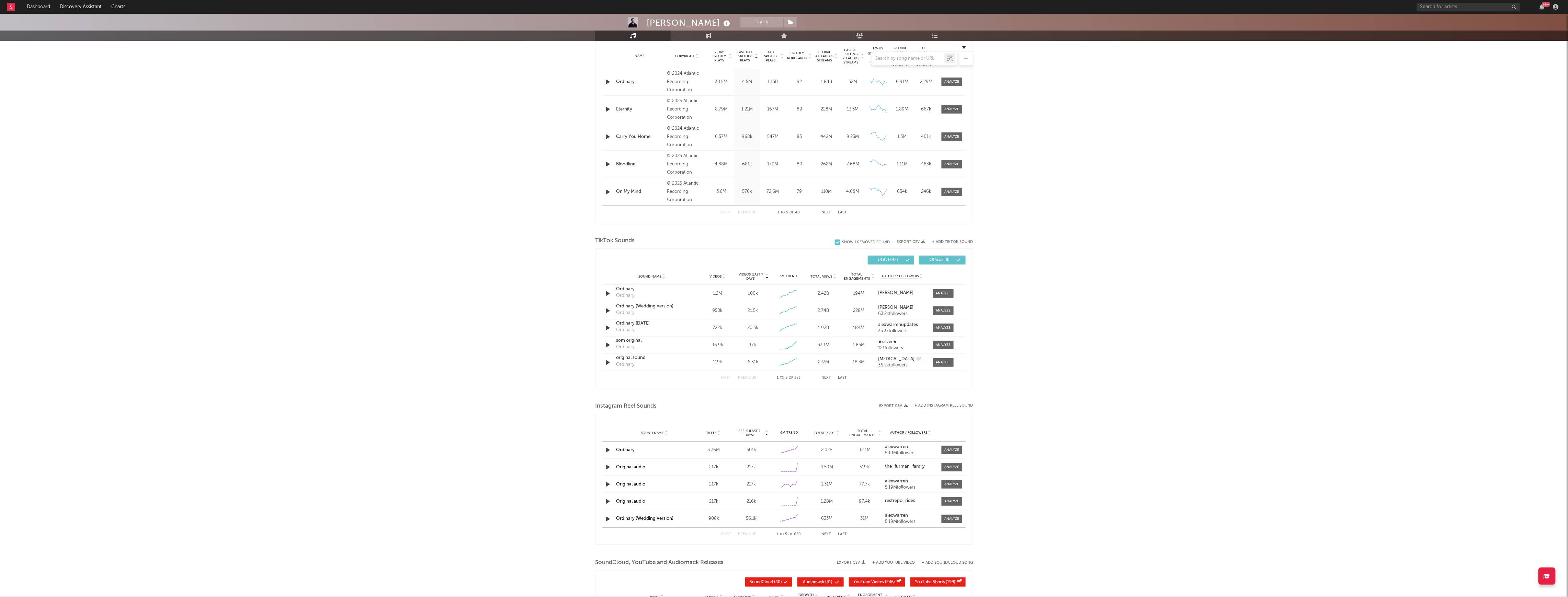
click at [823, 379] on button "Next" at bounding box center [826, 378] width 10 height 4
click at [907, 57] on input "text" at bounding box center [908, 59] width 73 height 5
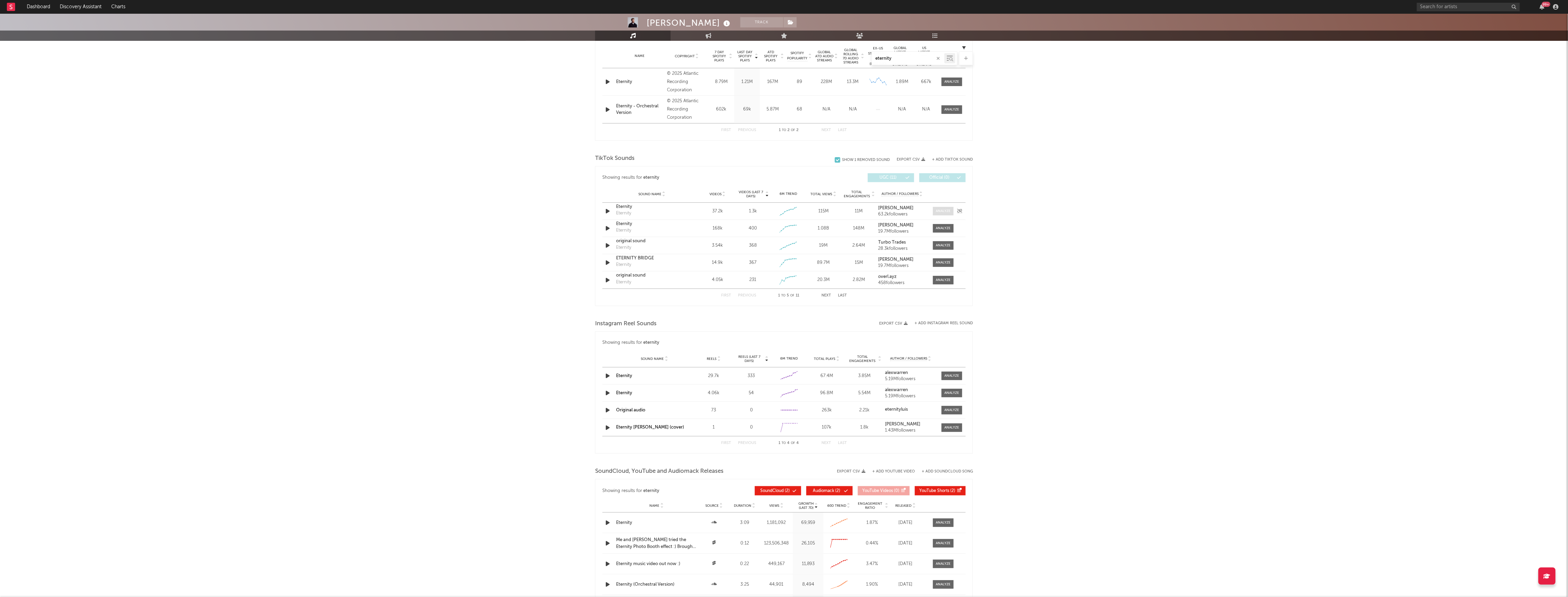
type input "eternity"
click at [943, 210] on div at bounding box center [943, 211] width 15 height 5
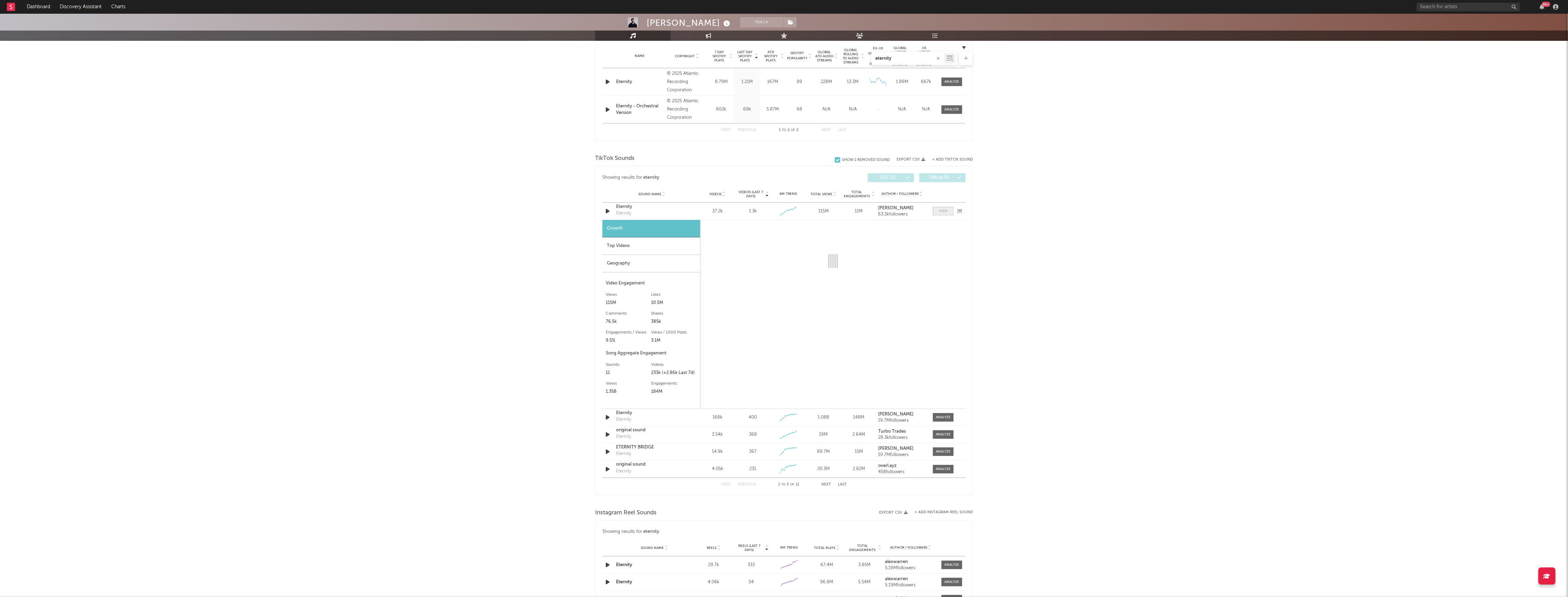
select select "1w"
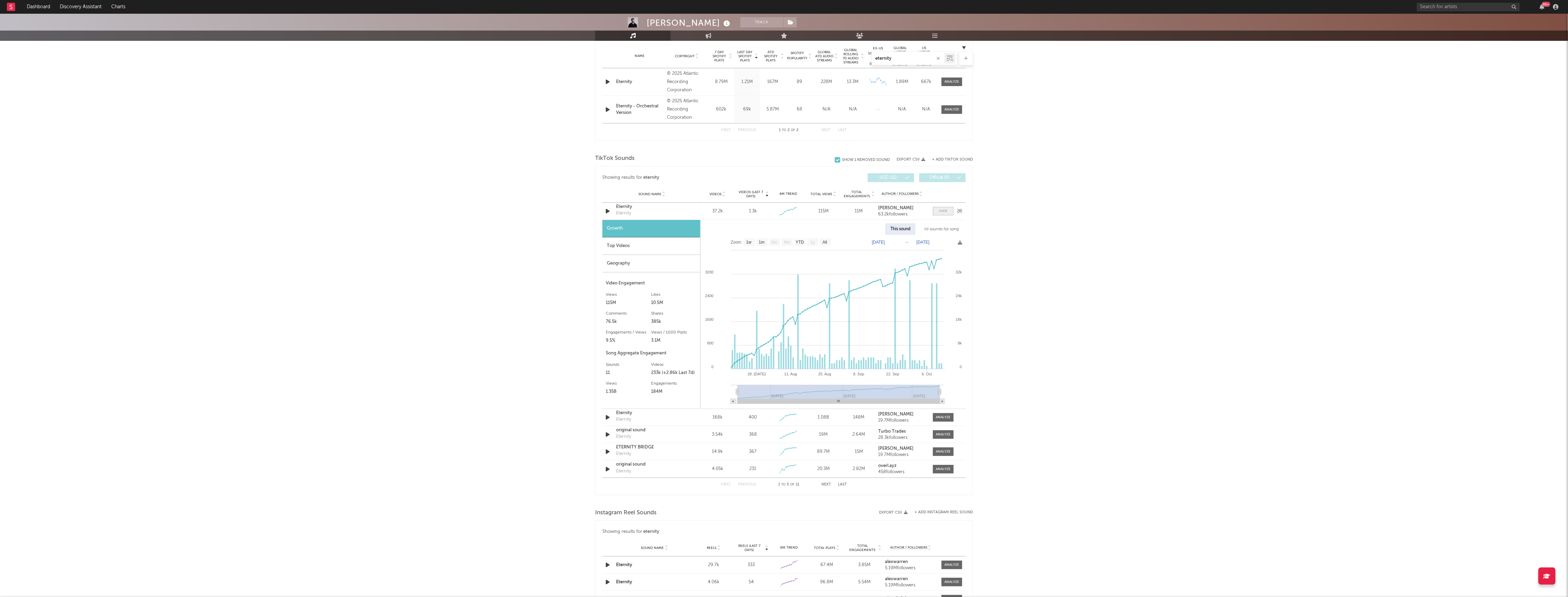
click at [943, 210] on div at bounding box center [943, 211] width 8 height 5
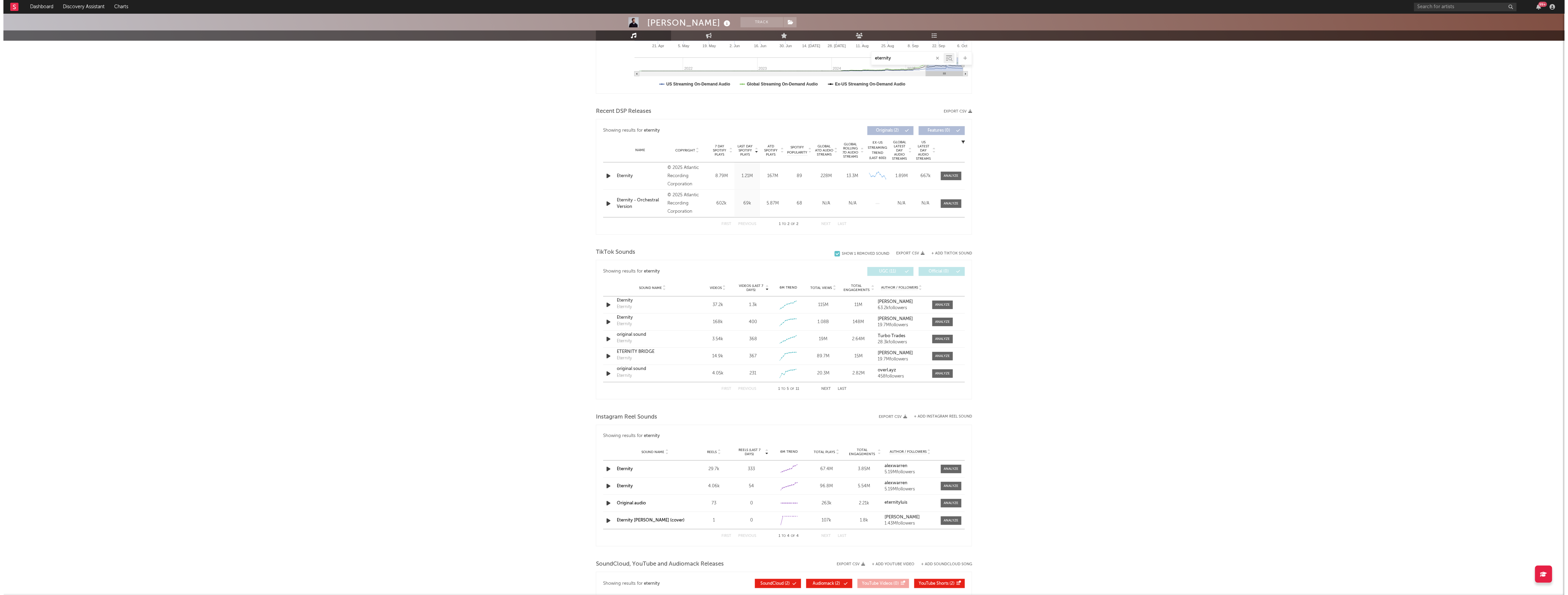
scroll to position [0, 0]
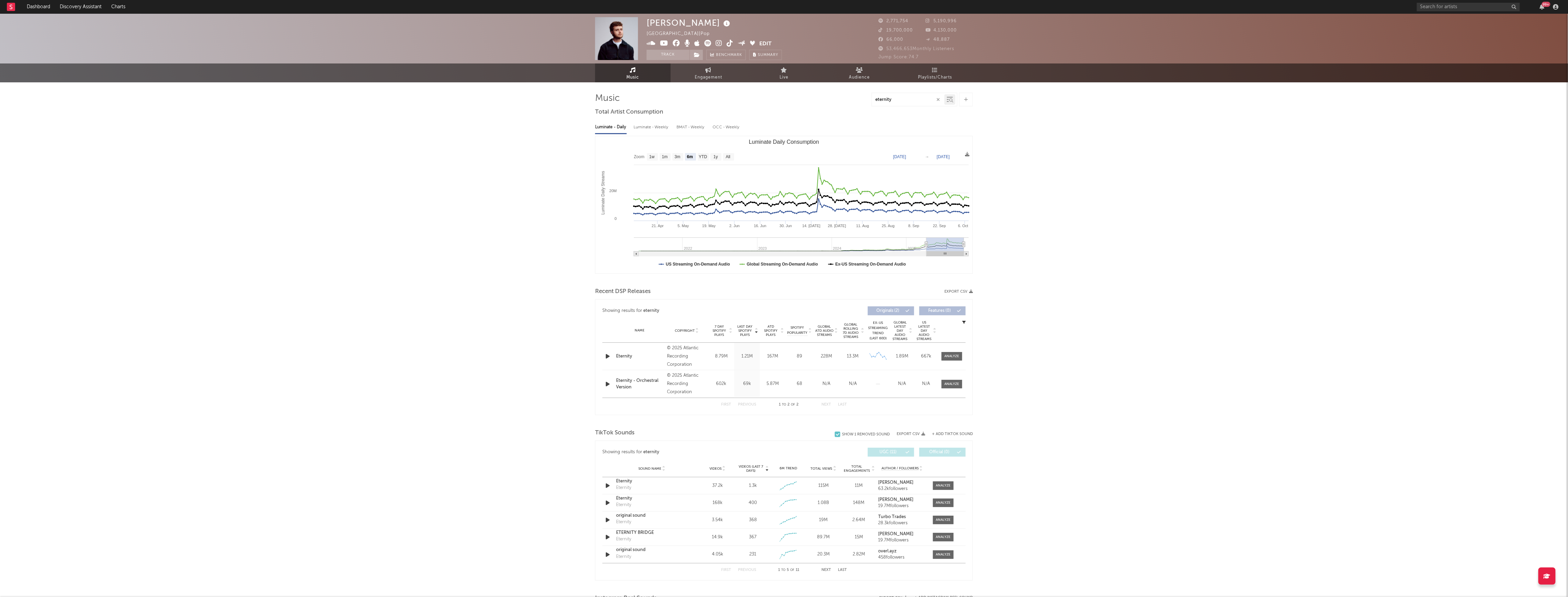
click at [881, 29] on icon at bounding box center [882, 29] width 7 height 4
click at [889, 31] on span "19,700,000" at bounding box center [896, 30] width 34 height 4
click at [793, 74] on link "Live" at bounding box center [784, 73] width 76 height 19
